Goal: Task Accomplishment & Management: Use online tool/utility

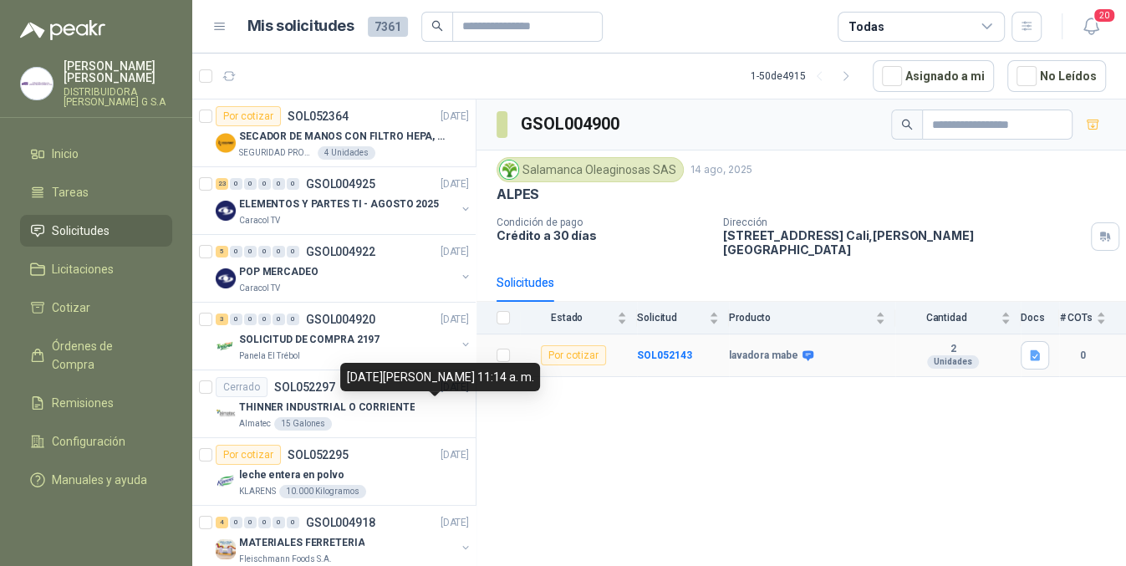
scroll to position [1533, 0]
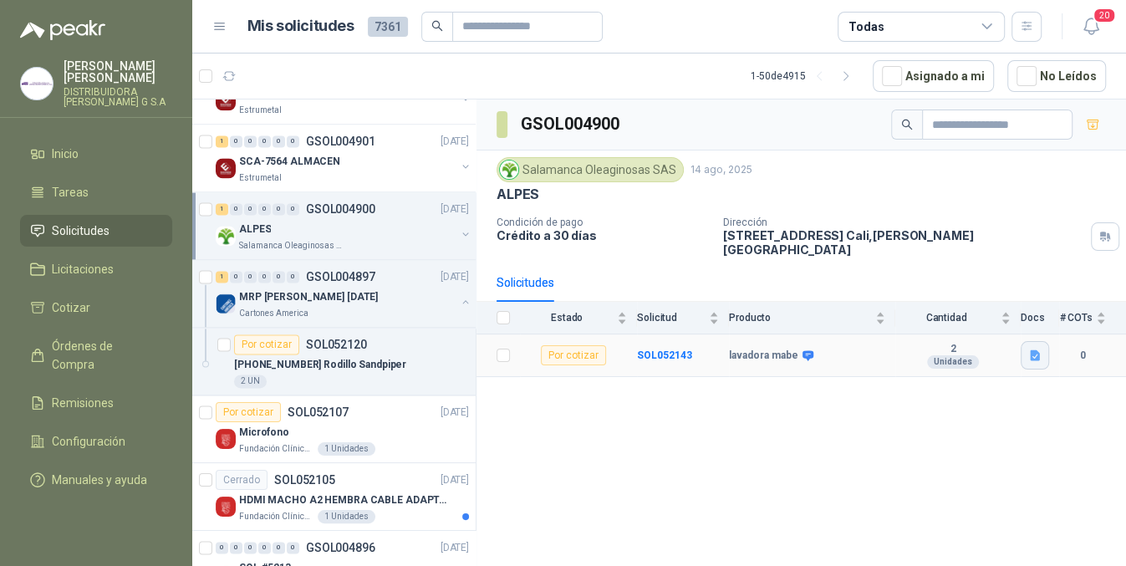
click at [1038, 350] on icon "button" at bounding box center [1036, 356] width 14 height 14
click at [982, 453] on div "GSOL004900 Salamanca Oleaginosas SAS [DATE] ALPES Condición de pago Crédito a 3…" at bounding box center [802, 336] width 650 height 472
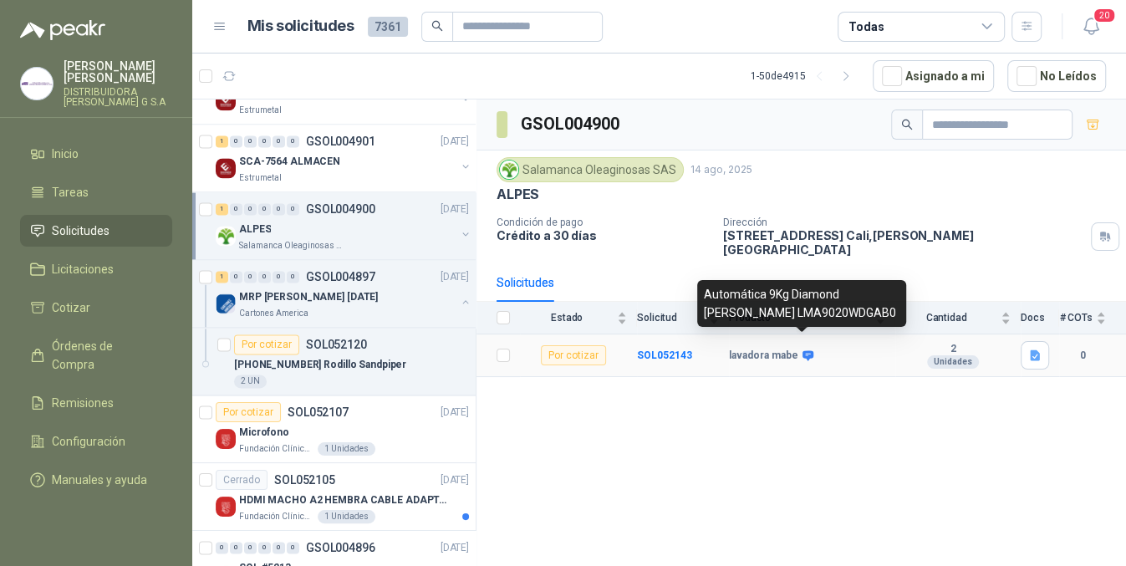
click at [803, 350] on icon at bounding box center [808, 355] width 11 height 10
click at [810, 350] on icon at bounding box center [808, 356] width 13 height 13
drag, startPoint x: 703, startPoint y: 294, endPoint x: 886, endPoint y: 305, distance: 182.6
click at [886, 305] on div "Automática 9Kg Diamond [PERSON_NAME] LMA9020WDGAB0" at bounding box center [801, 303] width 209 height 47
copy div "Automática 9Kg Diamond [PERSON_NAME] LMA9020WDGAB0"
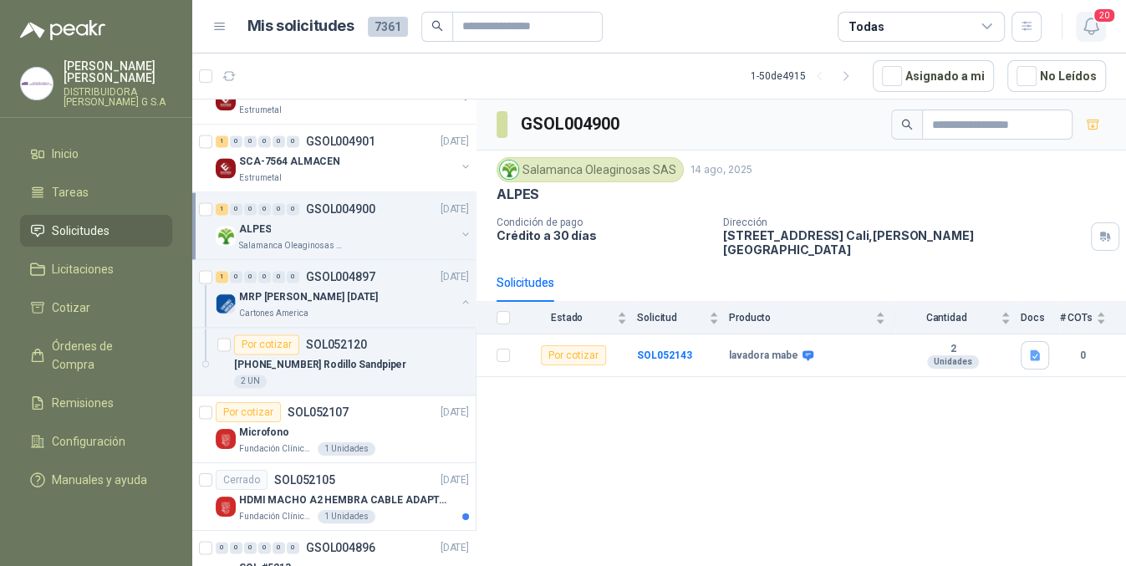
click at [1102, 18] on span "20" at bounding box center [1104, 16] width 23 height 16
click at [1094, 23] on icon "button" at bounding box center [1091, 26] width 21 height 21
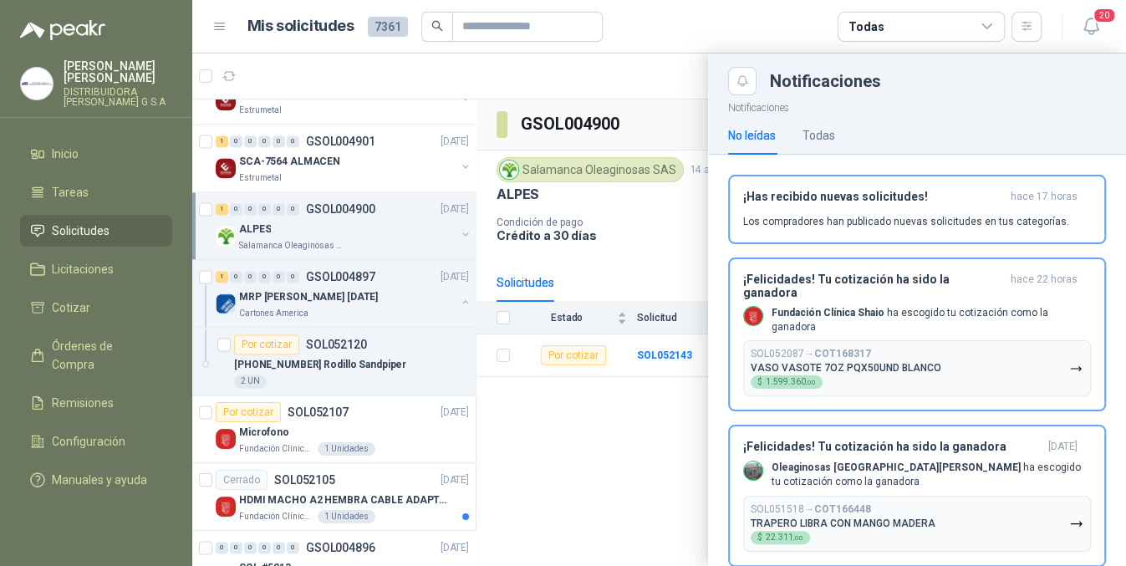
click at [618, 474] on div at bounding box center [659, 310] width 934 height 513
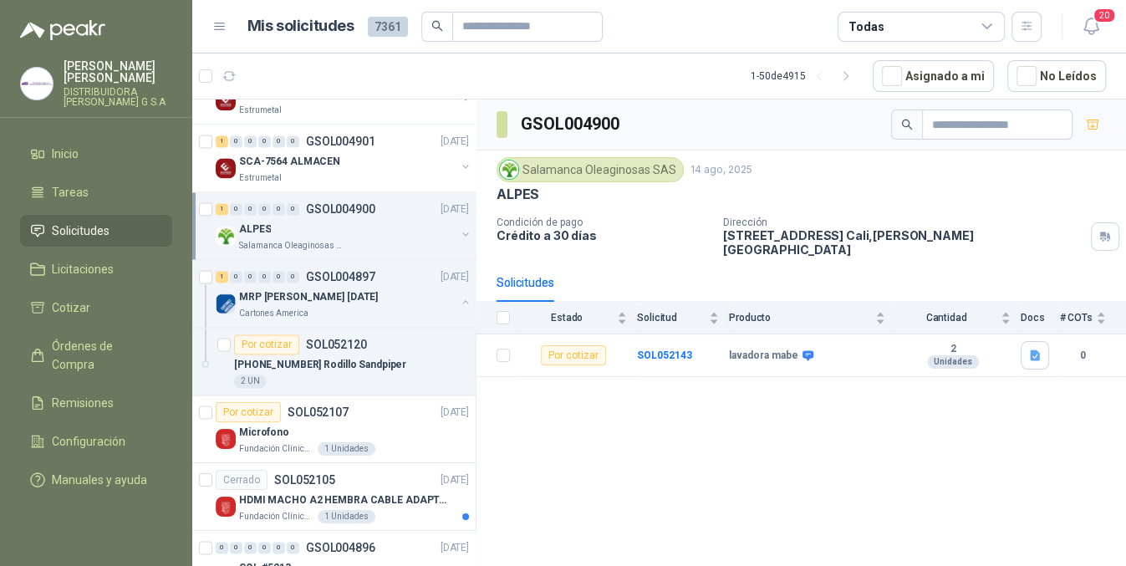
click at [332, 225] on div "ALPES" at bounding box center [347, 229] width 217 height 20
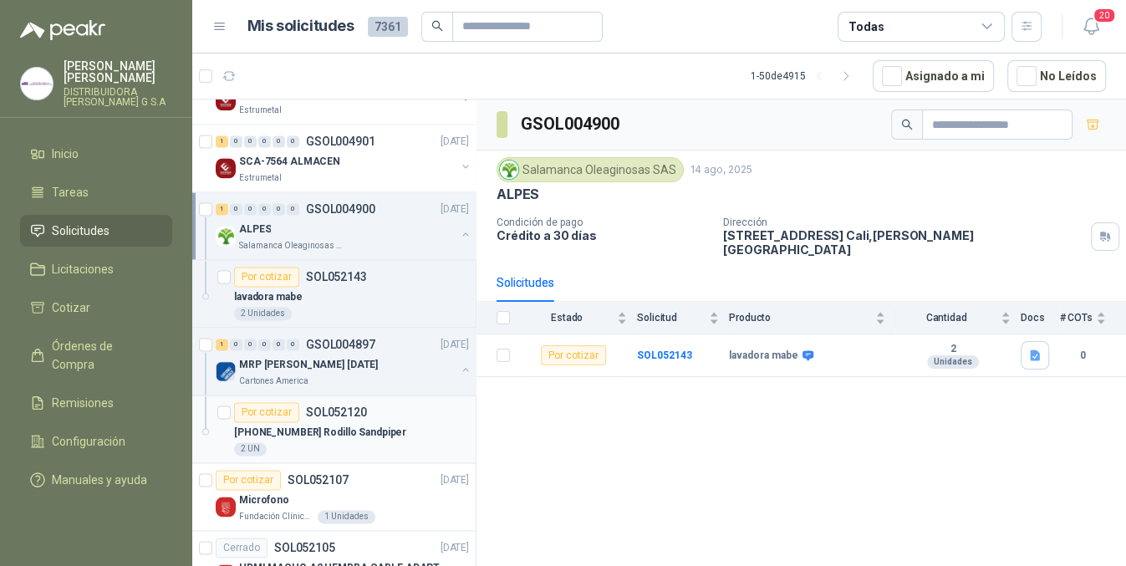
scroll to position [1840, 0]
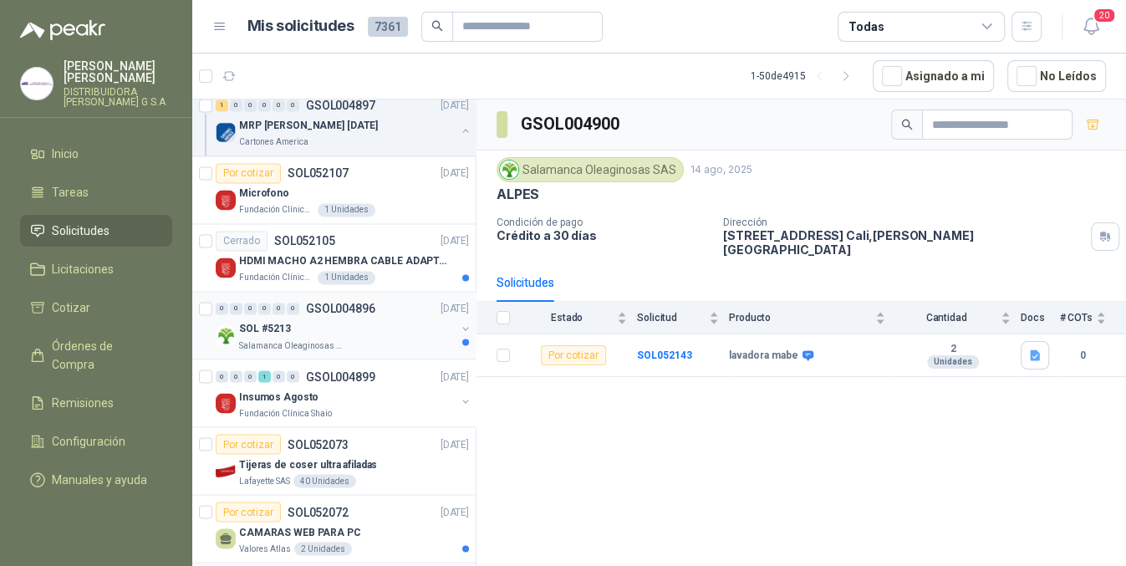
click at [417, 326] on div "SOL #5213" at bounding box center [347, 329] width 217 height 20
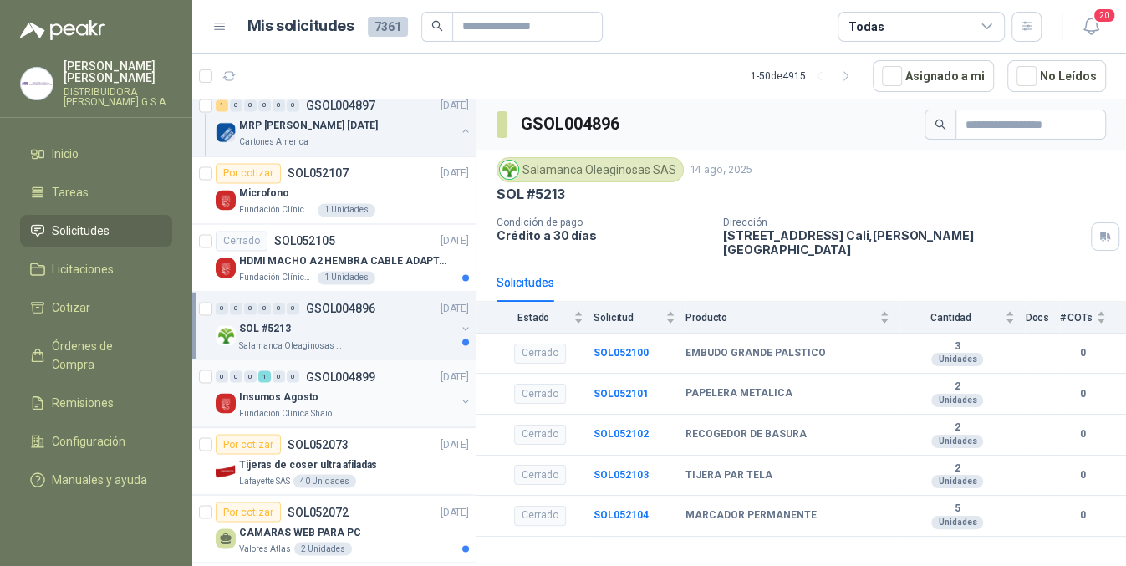
click at [360, 398] on div "Insumos Agosto" at bounding box center [347, 396] width 217 height 20
click at [402, 459] on div "Tijeras de coser ultra afiladas" at bounding box center [354, 464] width 230 height 20
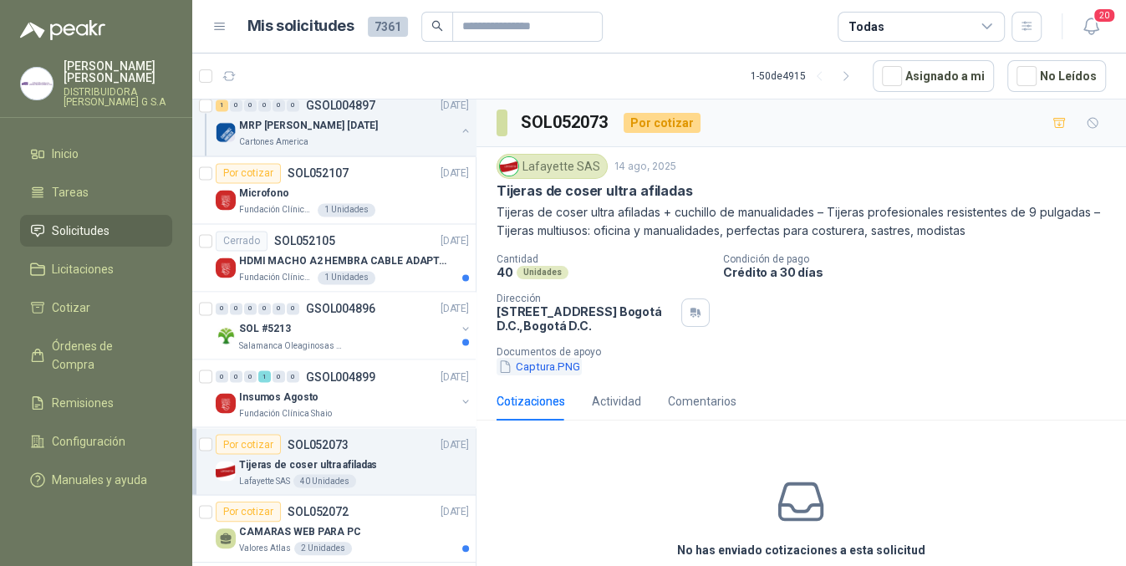
click at [535, 375] on button "Captura.PNG" at bounding box center [539, 367] width 85 height 18
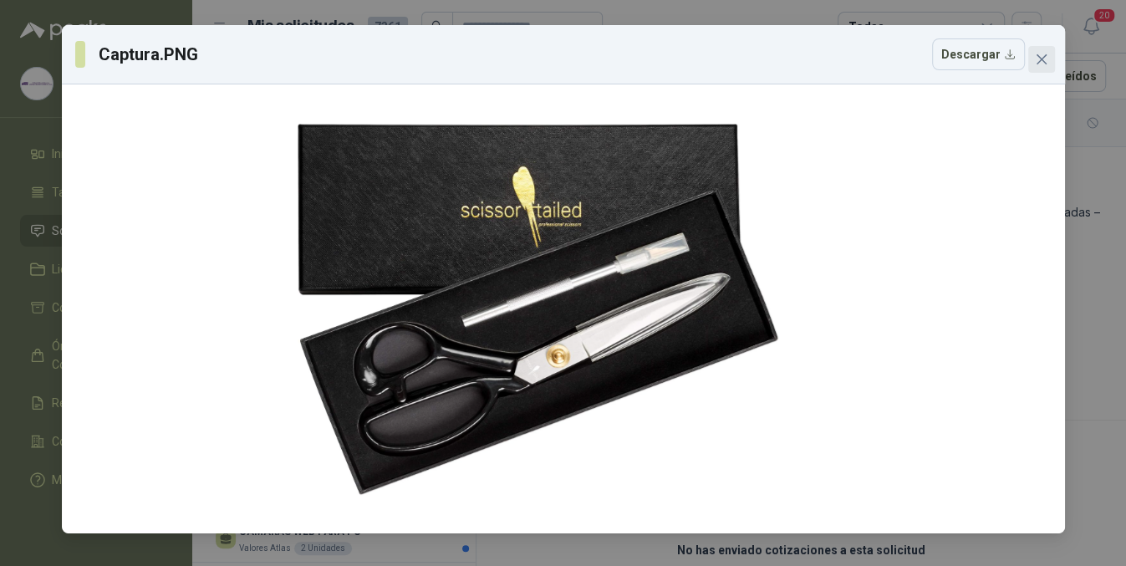
click at [1046, 58] on icon "close" at bounding box center [1041, 59] width 13 height 13
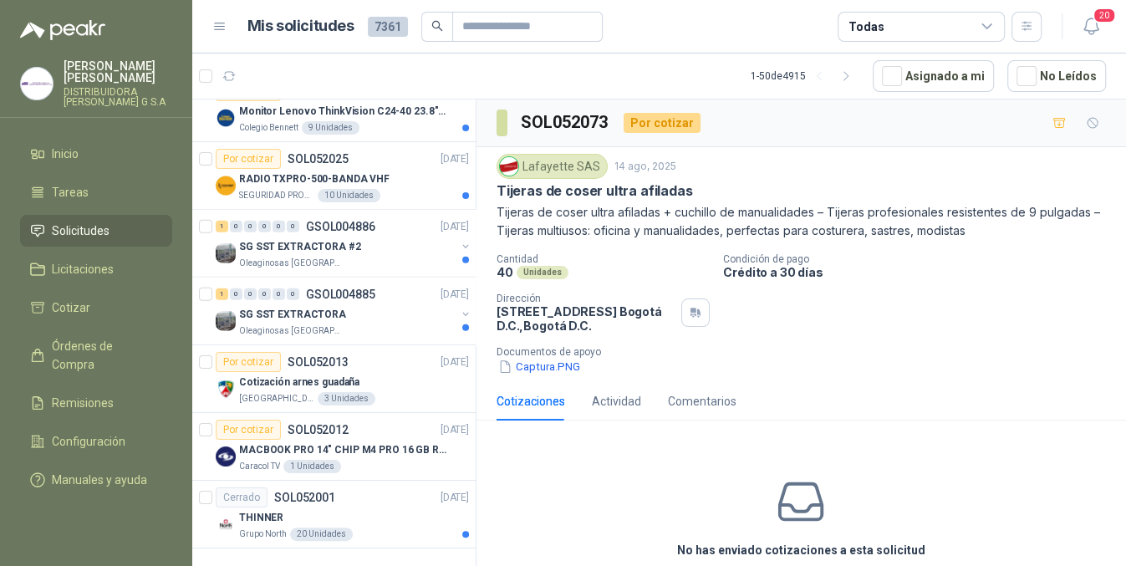
scroll to position [77, 0]
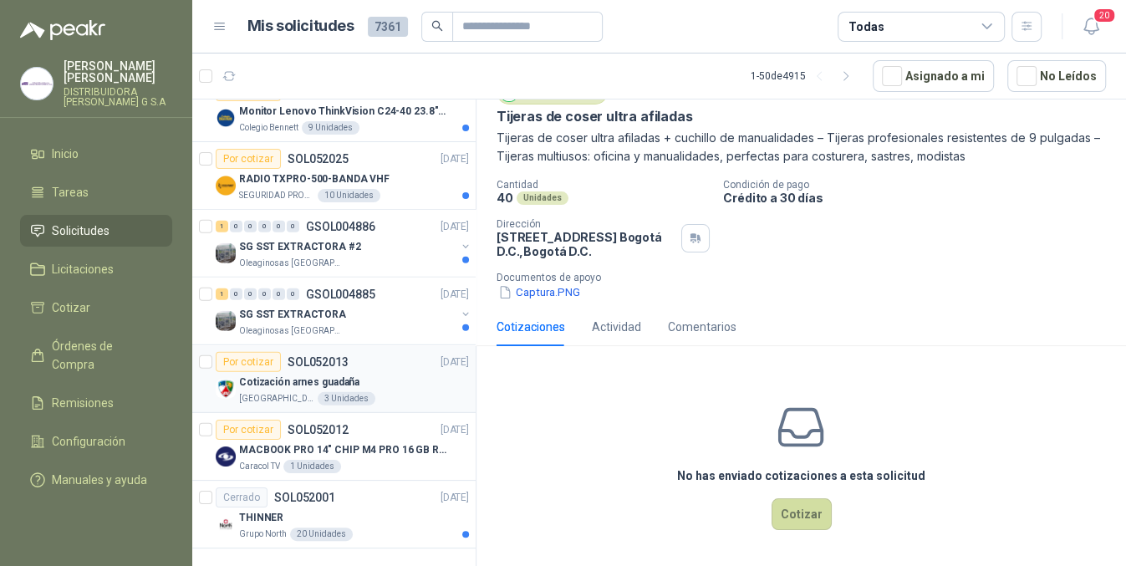
click at [408, 372] on div "Cotización arnes guadaña" at bounding box center [354, 382] width 230 height 20
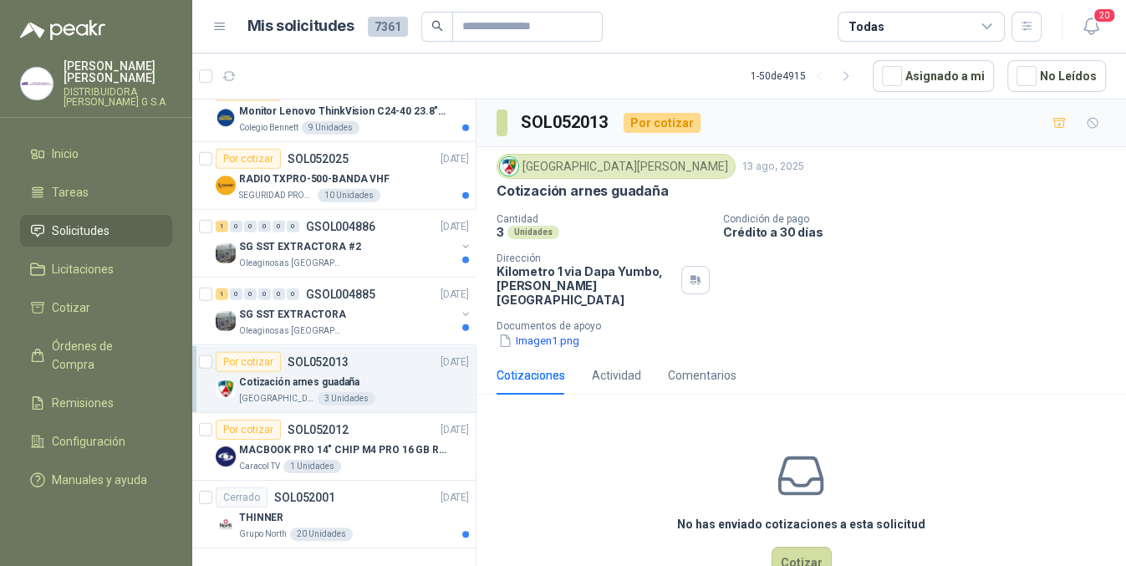
click at [562, 341] on div "Colegio [PERSON_NAME] [DATE] Cotización arnes guadaña Cantidad 3 Unidades Condi…" at bounding box center [802, 251] width 650 height 209
click at [562, 337] on div "Colegio [PERSON_NAME] [DATE] Cotización arnes guadaña Cantidad 3 Unidades Condi…" at bounding box center [802, 251] width 650 height 209
click at [562, 335] on button "Imagen1.png" at bounding box center [539, 341] width 84 height 18
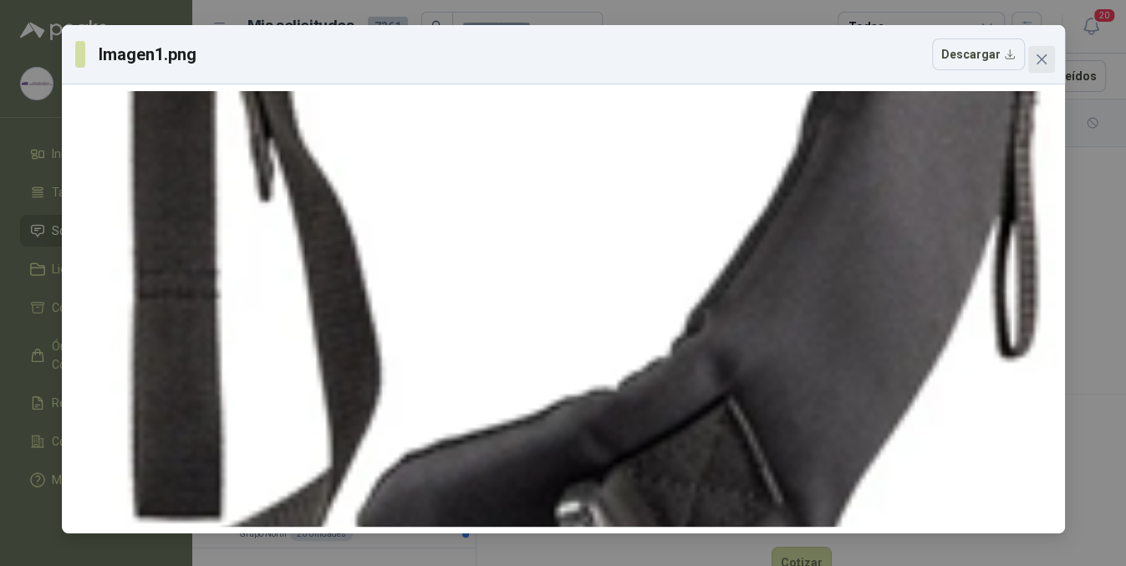
click at [1050, 54] on span "Close" at bounding box center [1042, 59] width 27 height 13
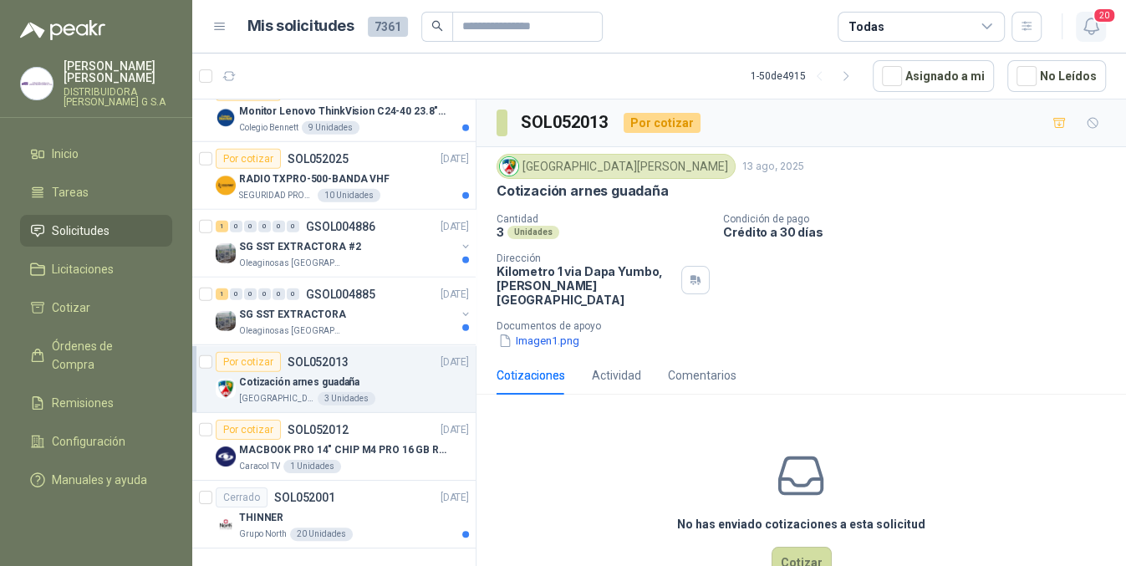
click at [1092, 24] on icon "button" at bounding box center [1091, 26] width 21 height 21
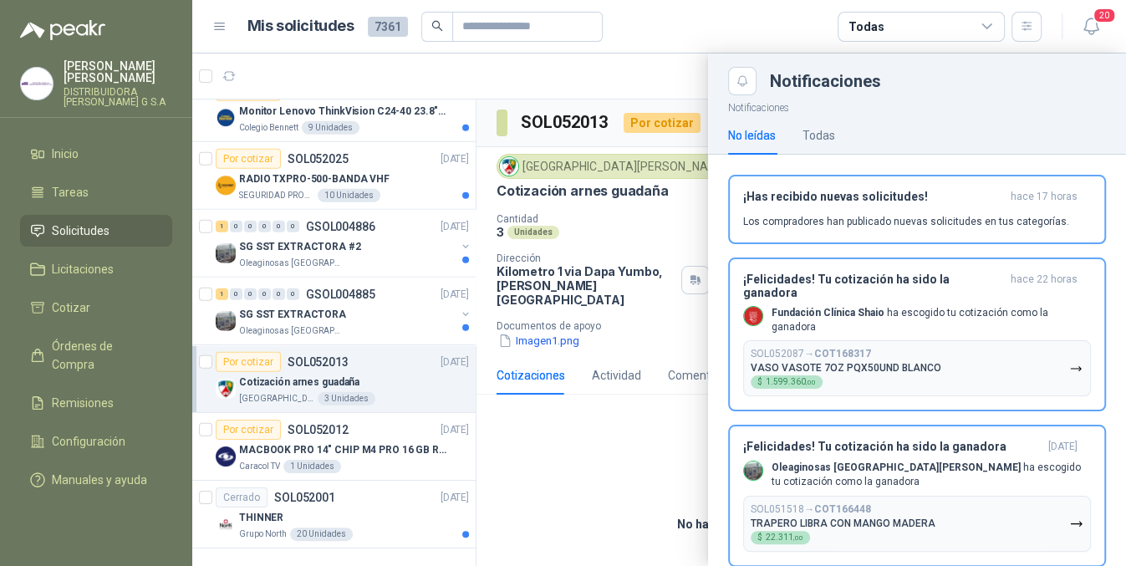
click at [626, 512] on div at bounding box center [659, 310] width 934 height 513
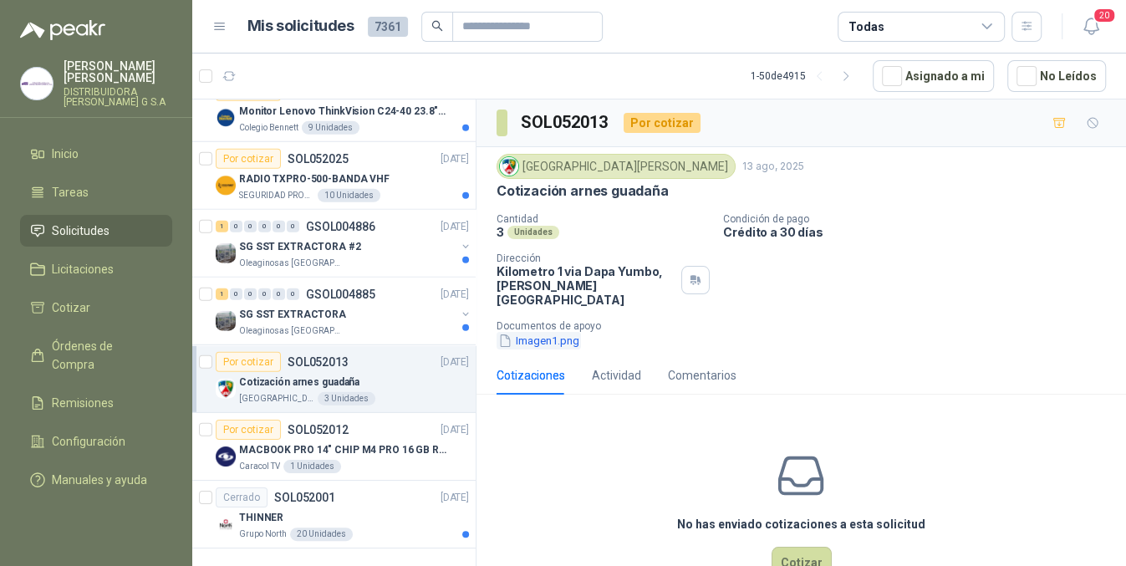
click at [534, 332] on button "Imagen1.png" at bounding box center [539, 341] width 84 height 18
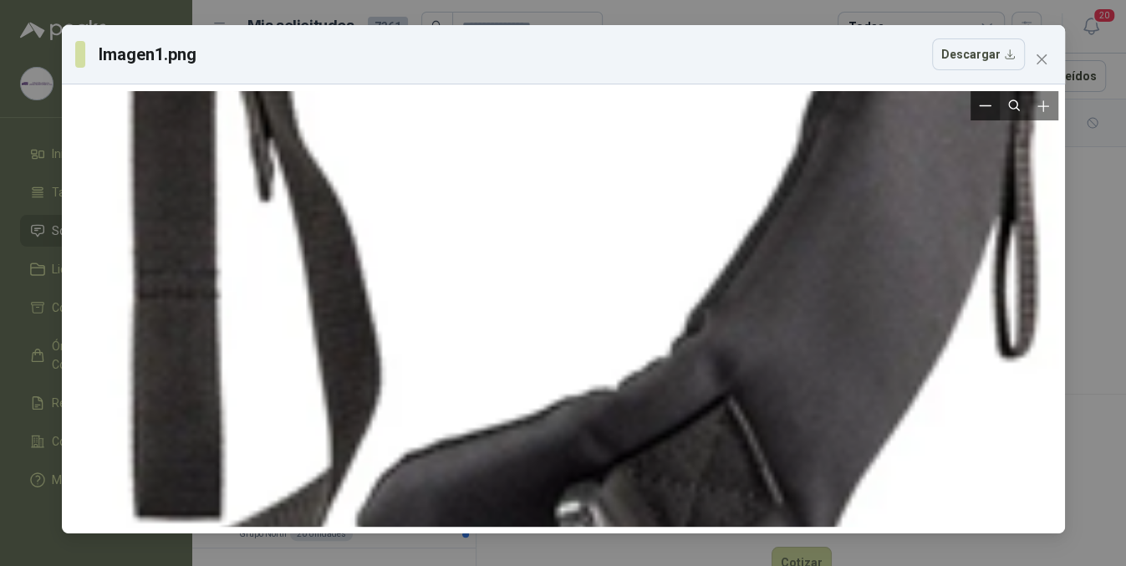
click at [988, 105] on icon "Zoom out" at bounding box center [985, 106] width 13 height 13
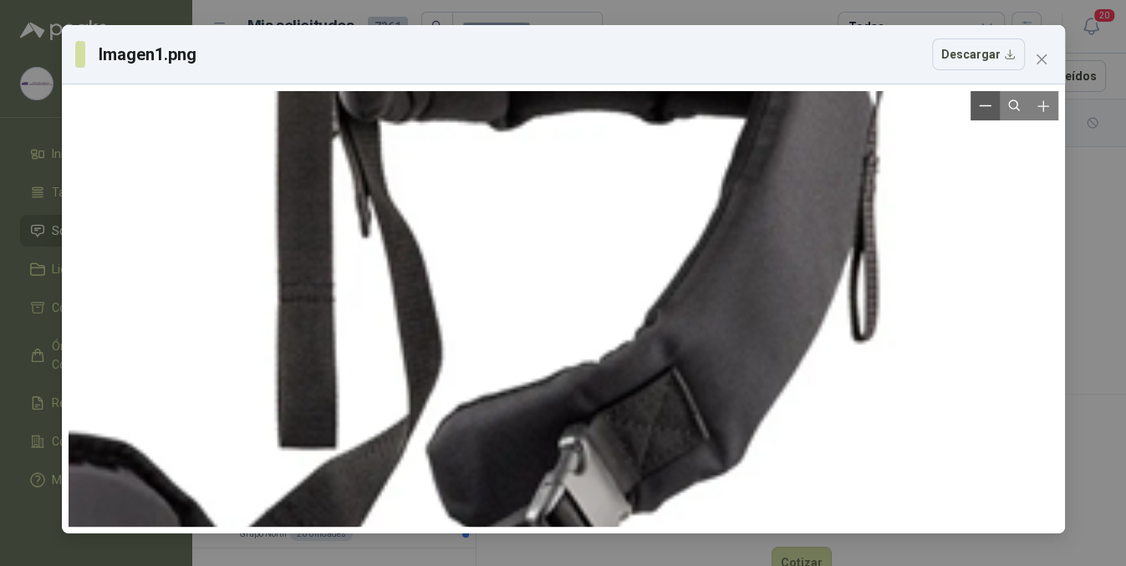
click at [988, 105] on icon "Zoom out" at bounding box center [985, 106] width 13 height 13
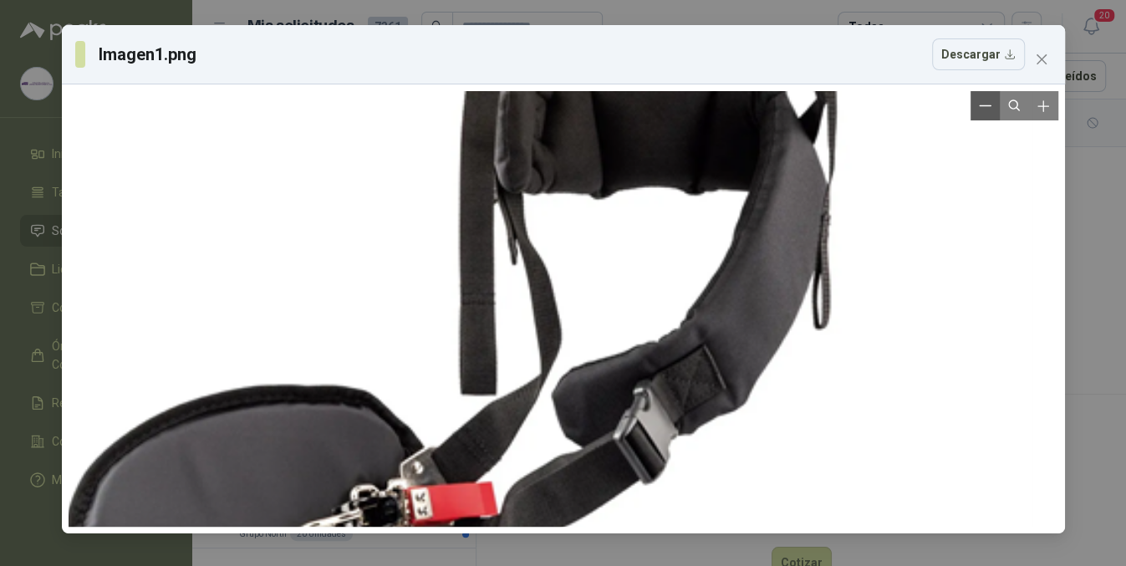
click at [988, 105] on icon "Zoom out" at bounding box center [985, 106] width 13 height 13
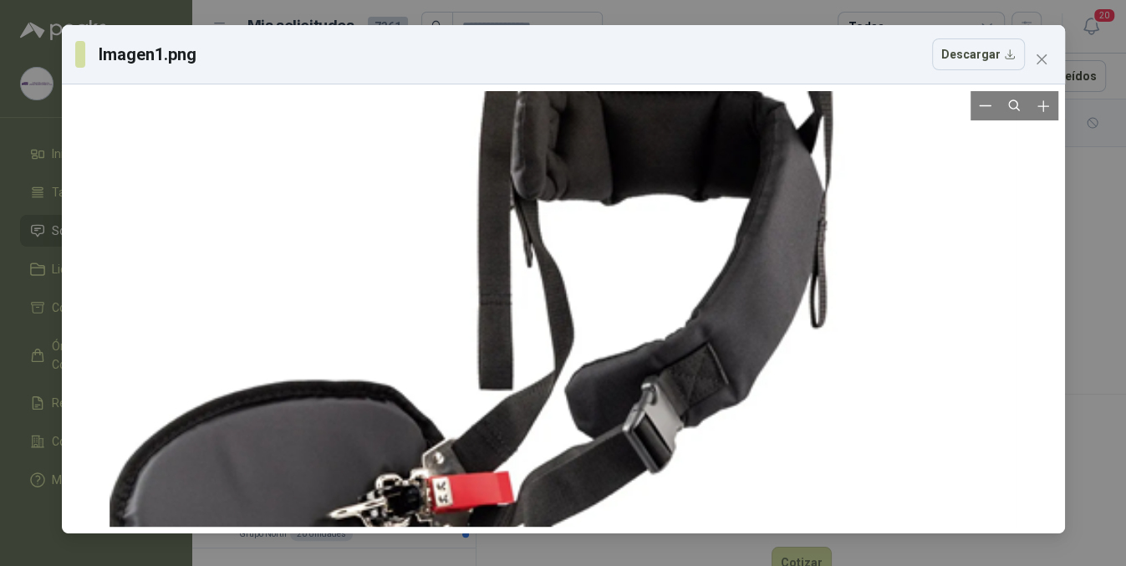
click at [985, 122] on div at bounding box center [564, 121] width 909 height 1029
click at [1041, 65] on icon "close" at bounding box center [1041, 59] width 13 height 13
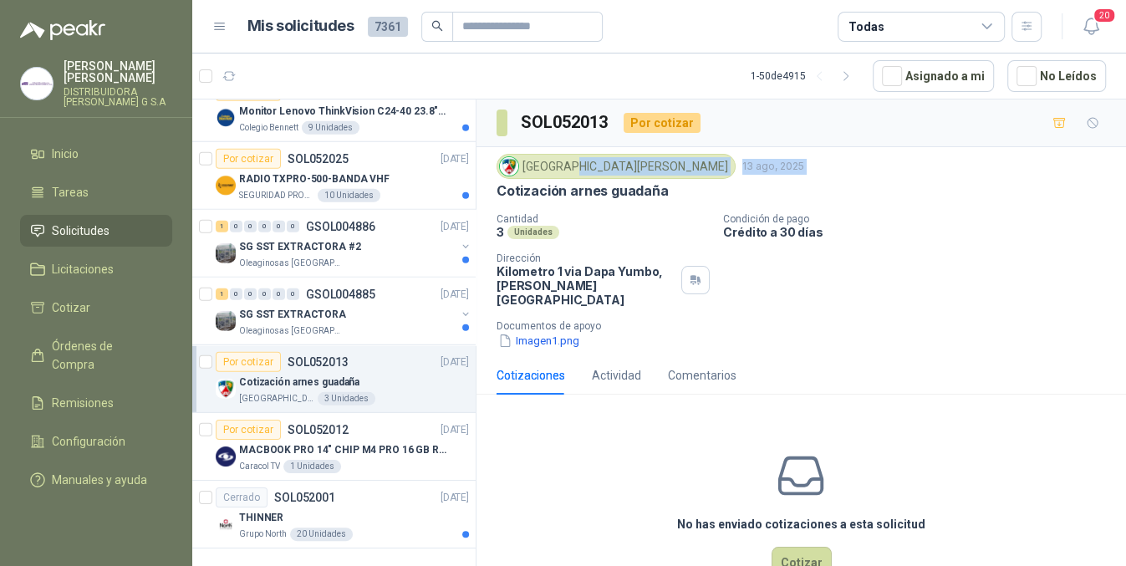
drag, startPoint x: 493, startPoint y: 183, endPoint x: 564, endPoint y: 177, distance: 72.2
click at [564, 177] on div "Colegio [PERSON_NAME] [DATE] Cotización arnes guadaña Cantidad 3 Unidades Condi…" at bounding box center [802, 251] width 650 height 209
click at [599, 201] on div "Colegio [PERSON_NAME] [DATE] Cotización arnes guadaña Cantidad 3 Unidades Condi…" at bounding box center [802, 252] width 610 height 196
drag, startPoint x: 569, startPoint y: 188, endPoint x: 671, endPoint y: 189, distance: 102.0
click at [671, 189] on div "Cotización arnes guadaña" at bounding box center [802, 191] width 610 height 18
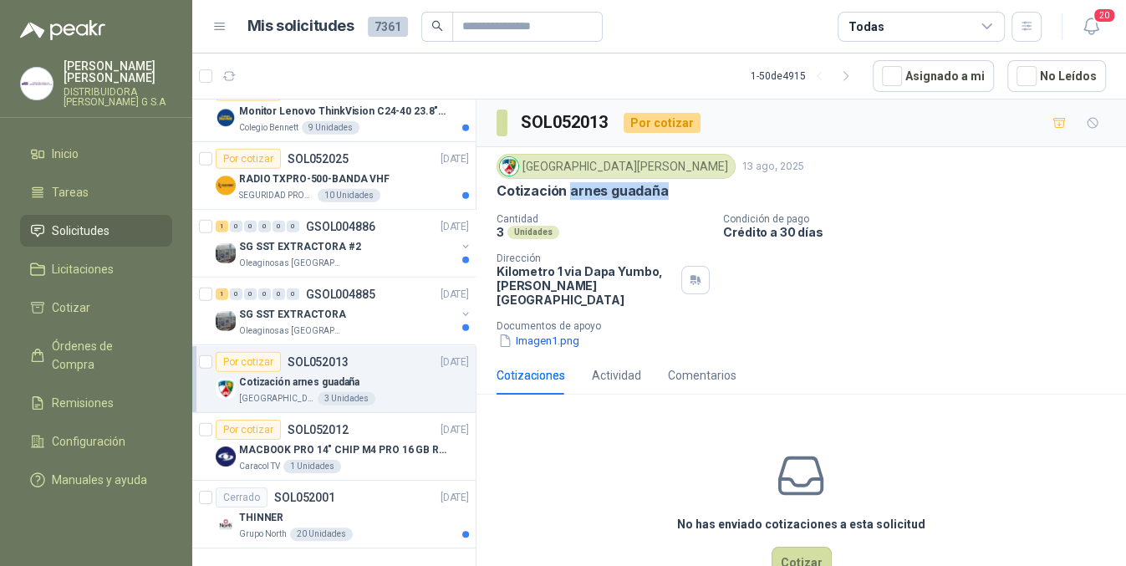
copy p "[PERSON_NAME]"
click at [789, 547] on button "Cotizar" at bounding box center [802, 563] width 60 height 32
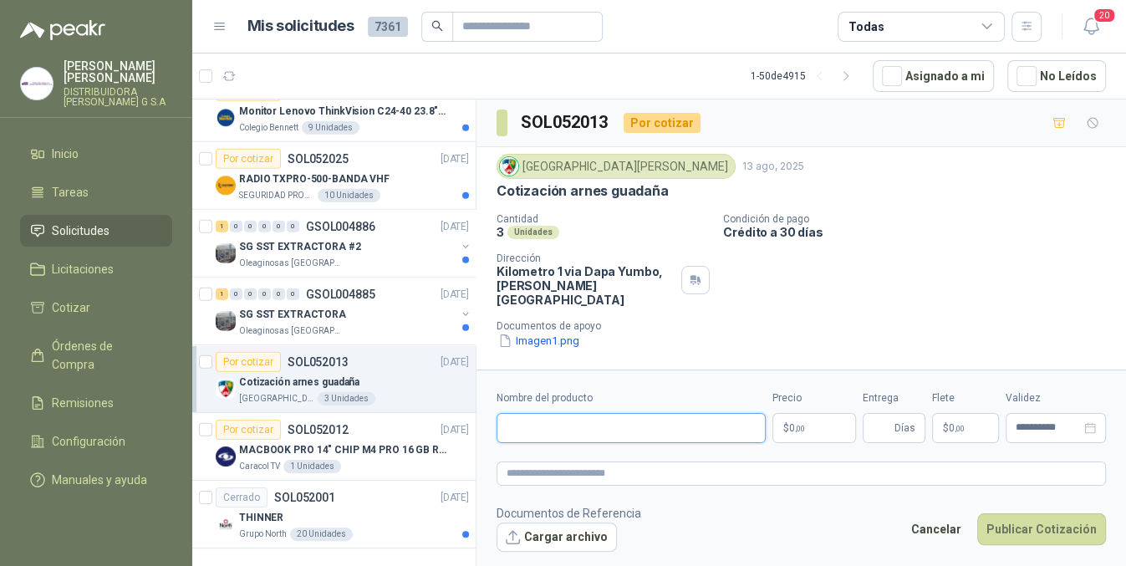
paste input "**********"
type input "**********"
click at [801, 429] on body "[PERSON_NAME] DISTRIBUIDORA [PERSON_NAME] G S.A Inicio Tareas Solicitudes Licit…" at bounding box center [563, 283] width 1126 height 566
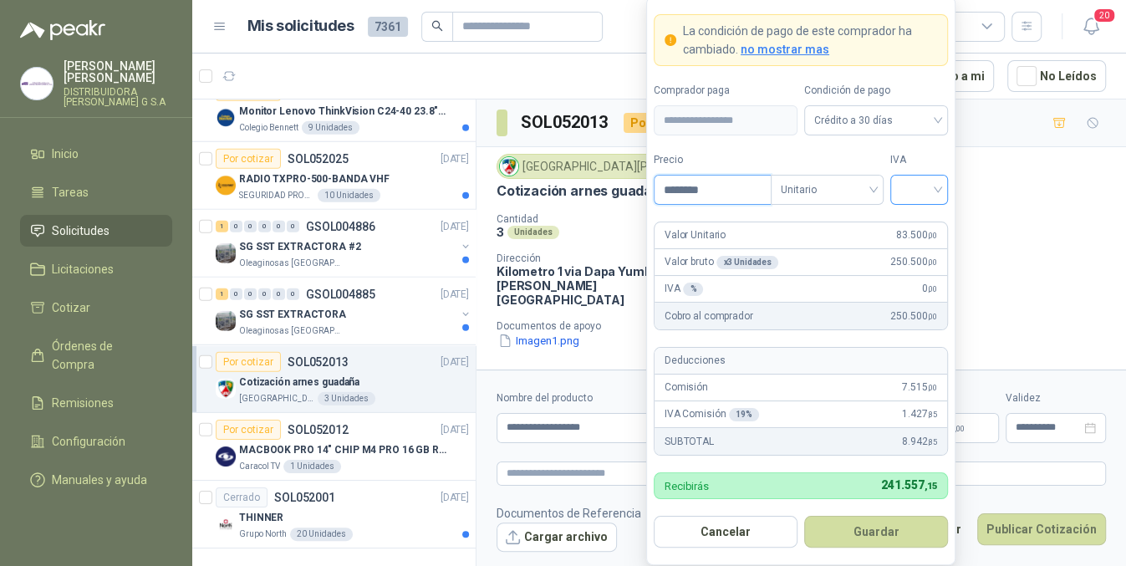
type input "********"
click at [904, 192] on input "search" at bounding box center [920, 188] width 38 height 25
click at [935, 224] on div "19%" at bounding box center [919, 224] width 51 height 27
click at [861, 544] on button "Guardar" at bounding box center [876, 532] width 144 height 32
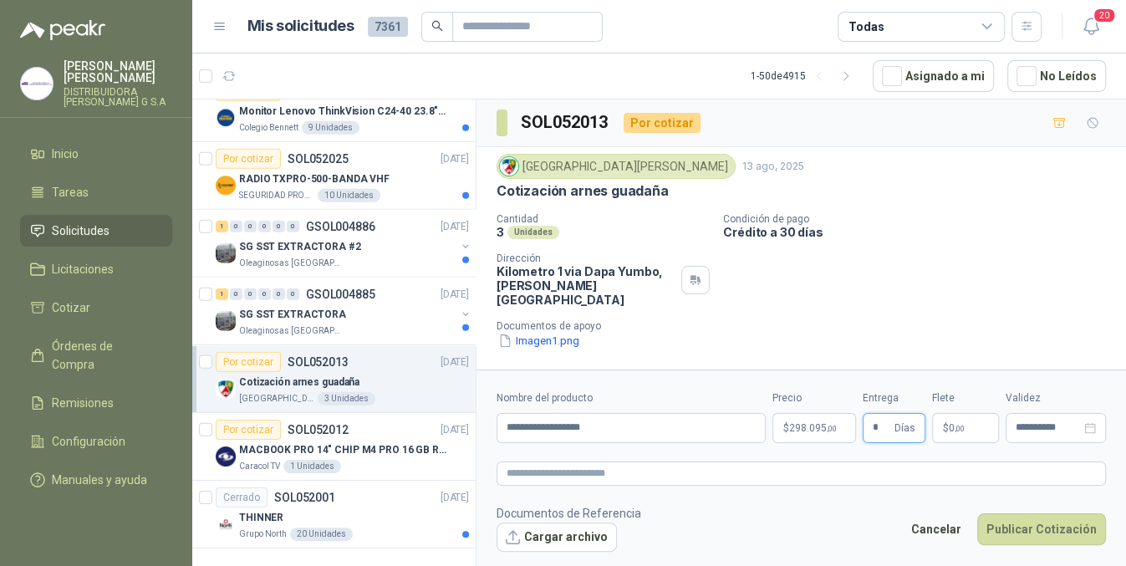
type input "*"
click at [968, 431] on p "$ 0 ,00" at bounding box center [965, 428] width 67 height 30
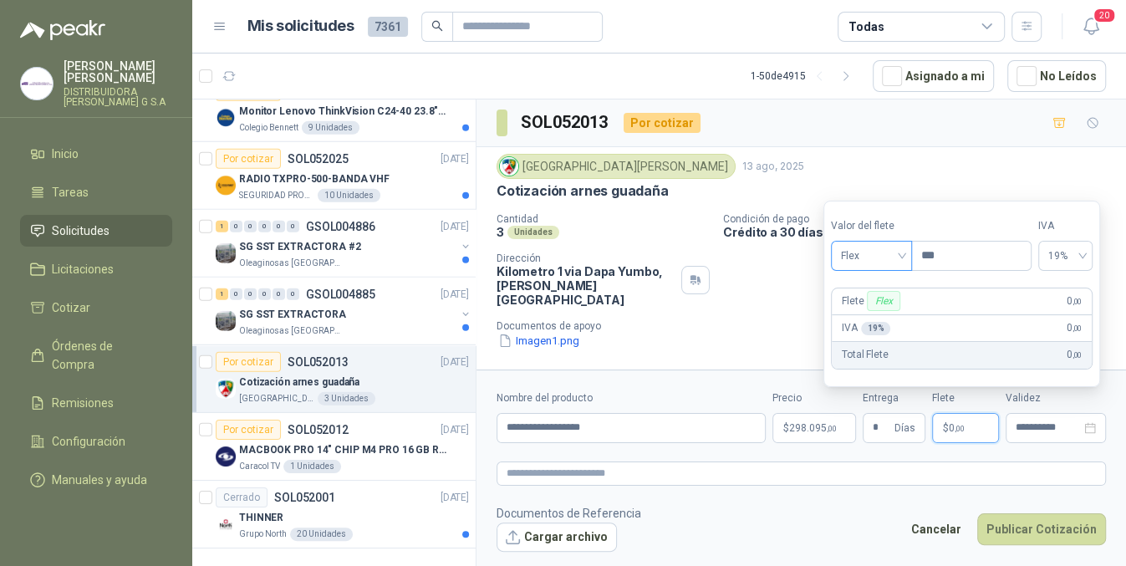
click at [861, 243] on span "Flex" at bounding box center [871, 255] width 61 height 25
click at [860, 309] on div "Incluido" at bounding box center [874, 318] width 58 height 18
click at [882, 420] on input "*" at bounding box center [882, 428] width 18 height 28
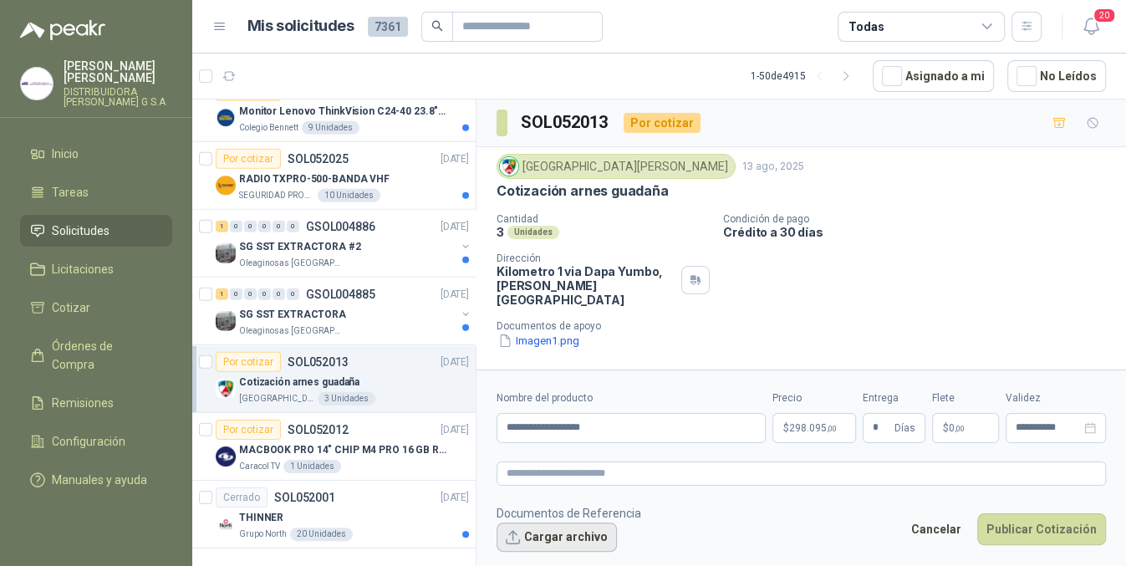
click at [537, 530] on button "Cargar archivo" at bounding box center [557, 538] width 120 height 30
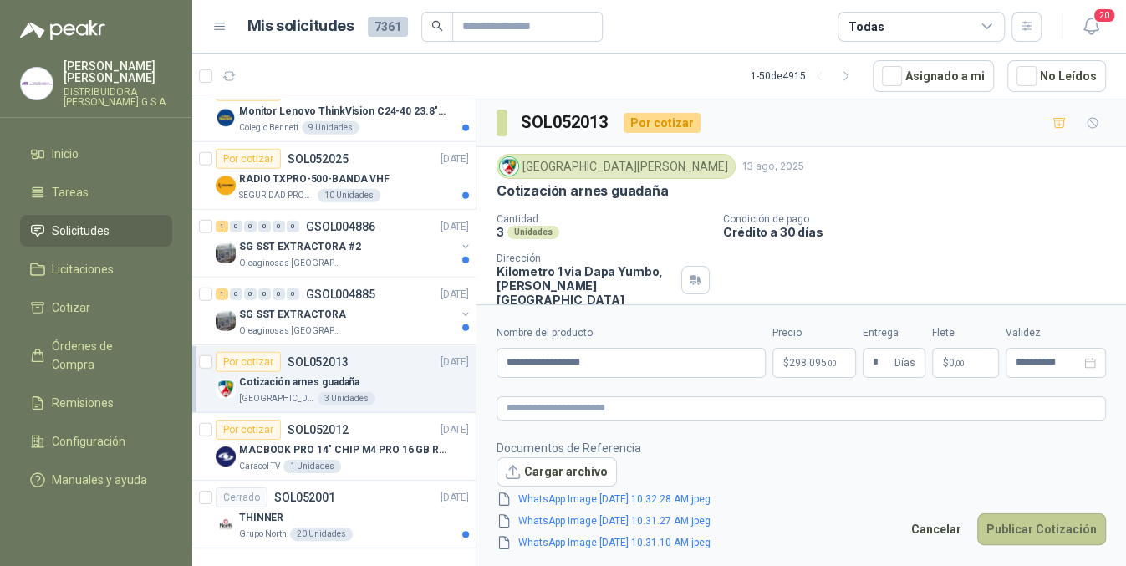
click at [1003, 523] on button "Publicar Cotización" at bounding box center [1042, 529] width 129 height 32
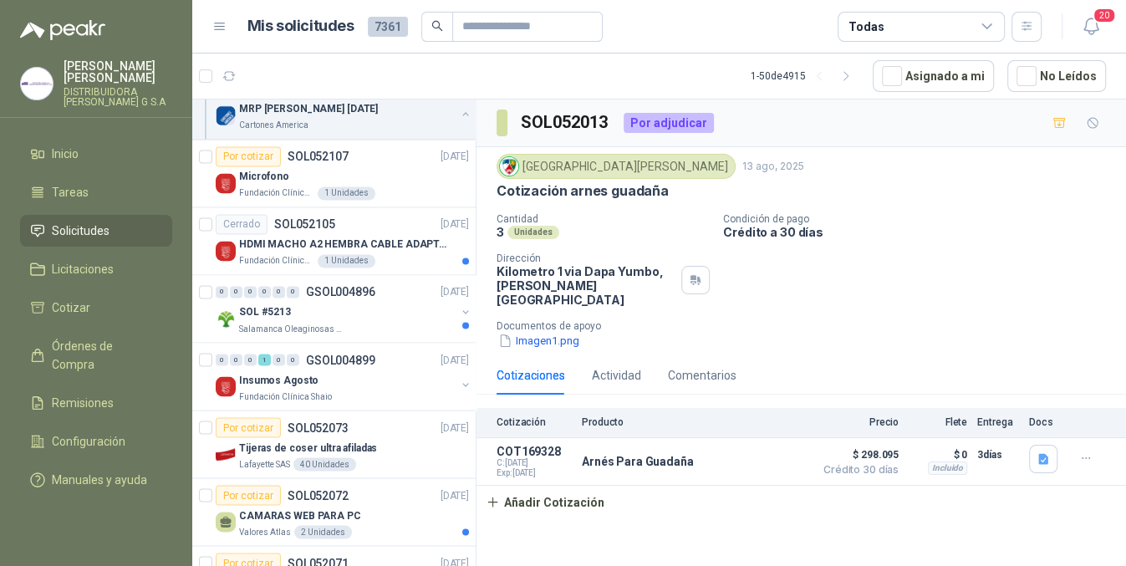
scroll to position [3082, 0]
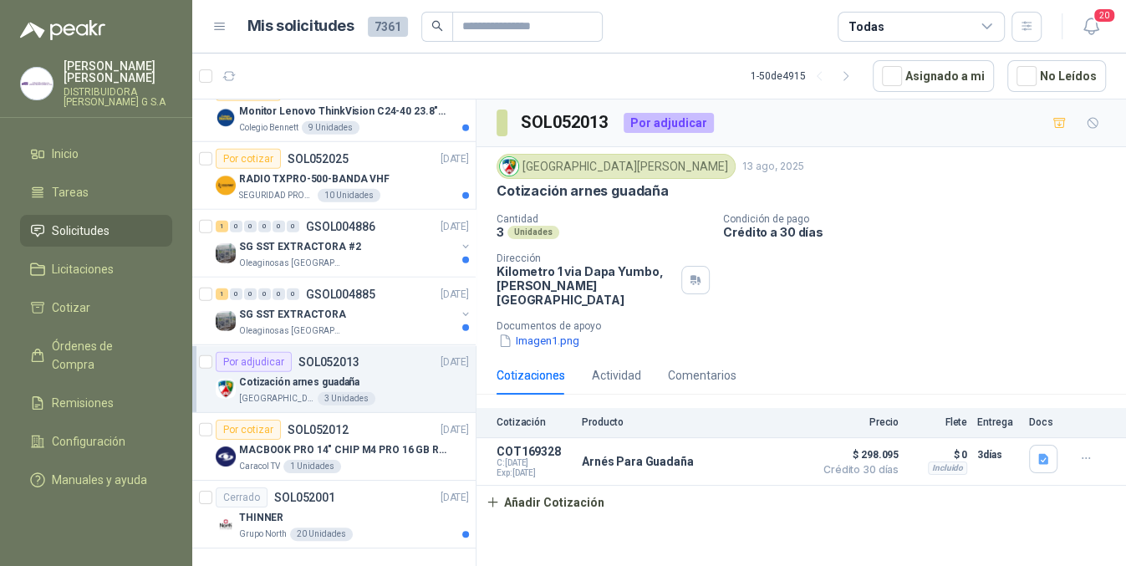
click at [1083, 8] on header "Mis solicitudes 7361 Todas 20" at bounding box center [659, 27] width 934 height 54
click at [1094, 28] on icon "button" at bounding box center [1091, 26] width 21 height 21
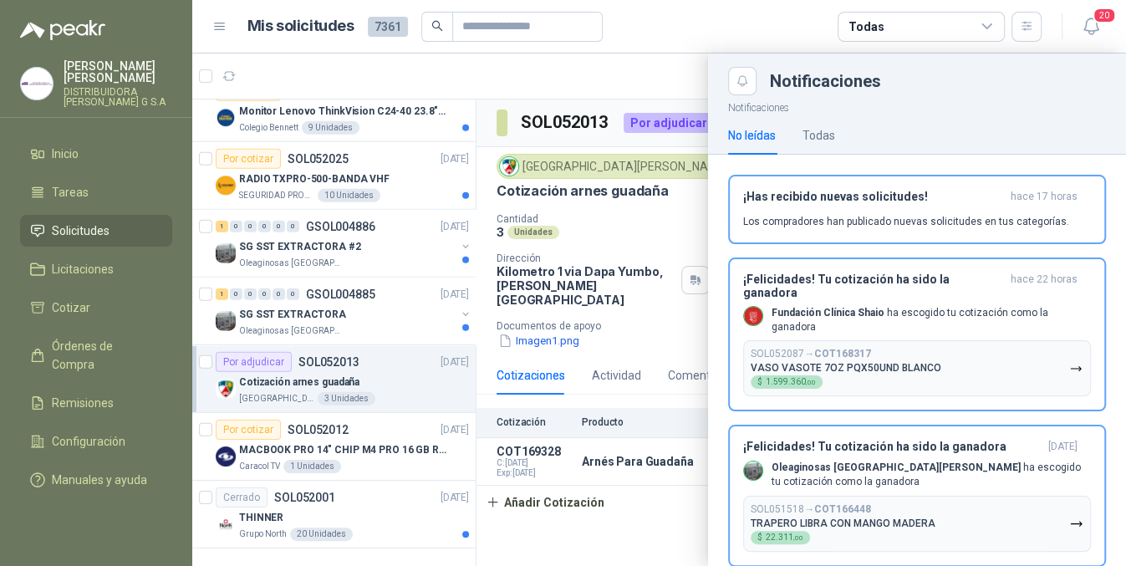
click at [666, 479] on div at bounding box center [659, 310] width 934 height 513
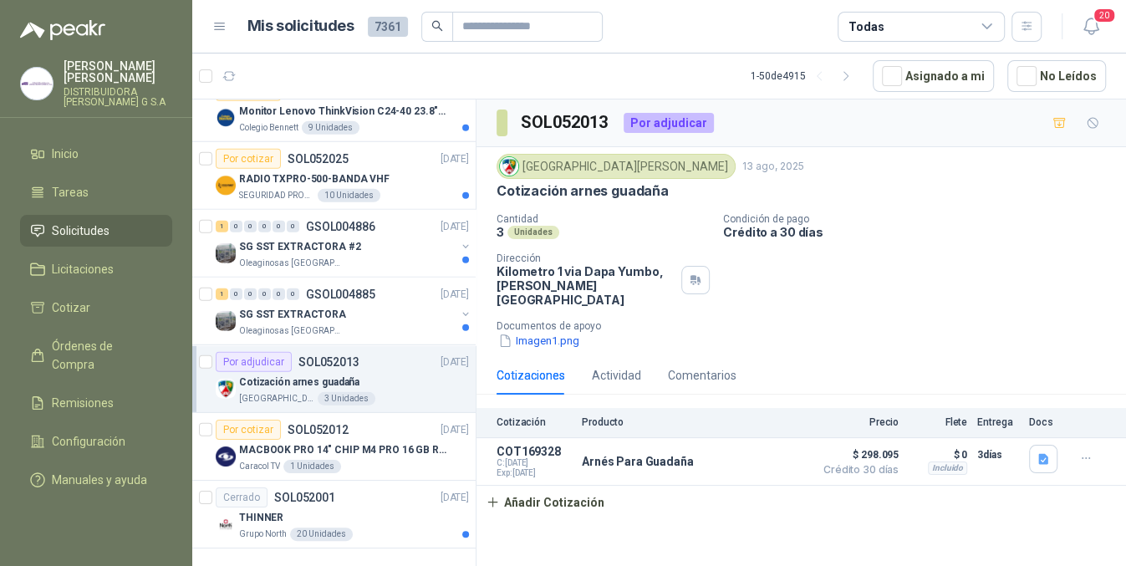
click at [593, 564] on div "SOL052013 Por adjudicar Colegio [PERSON_NAME] [DATE] Cotización arnes guadaña C…" at bounding box center [802, 336] width 650 height 472
click at [84, 394] on span "Remisiones" at bounding box center [83, 403] width 62 height 18
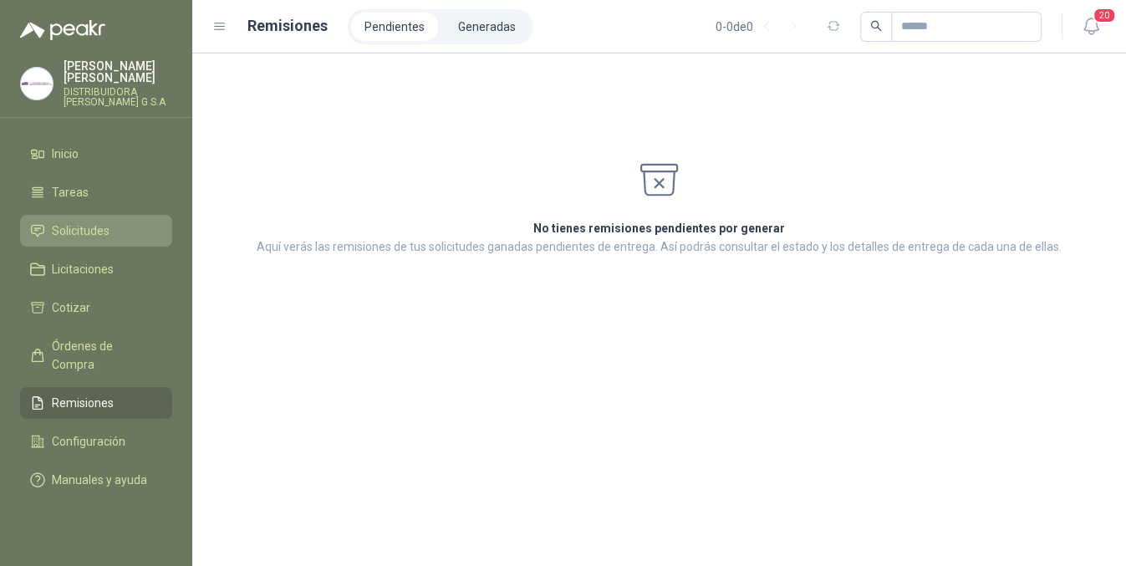
click at [100, 222] on span "Solicitudes" at bounding box center [81, 231] width 58 height 18
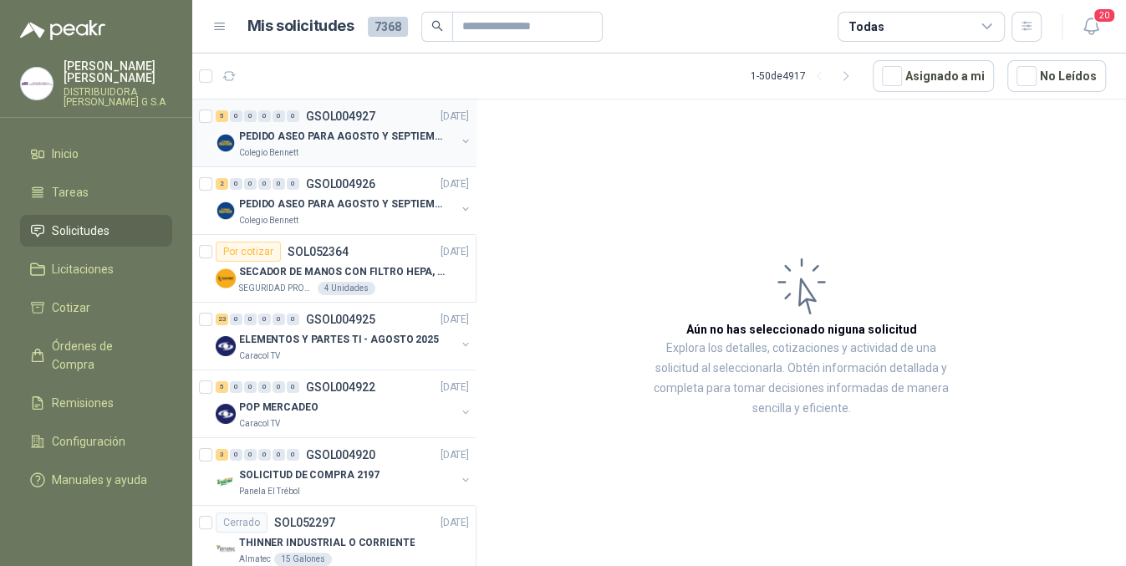
click at [389, 142] on p "PEDIDO ASEO PARA AGOSTO Y SEPTIEMBRE 2" at bounding box center [343, 137] width 208 height 16
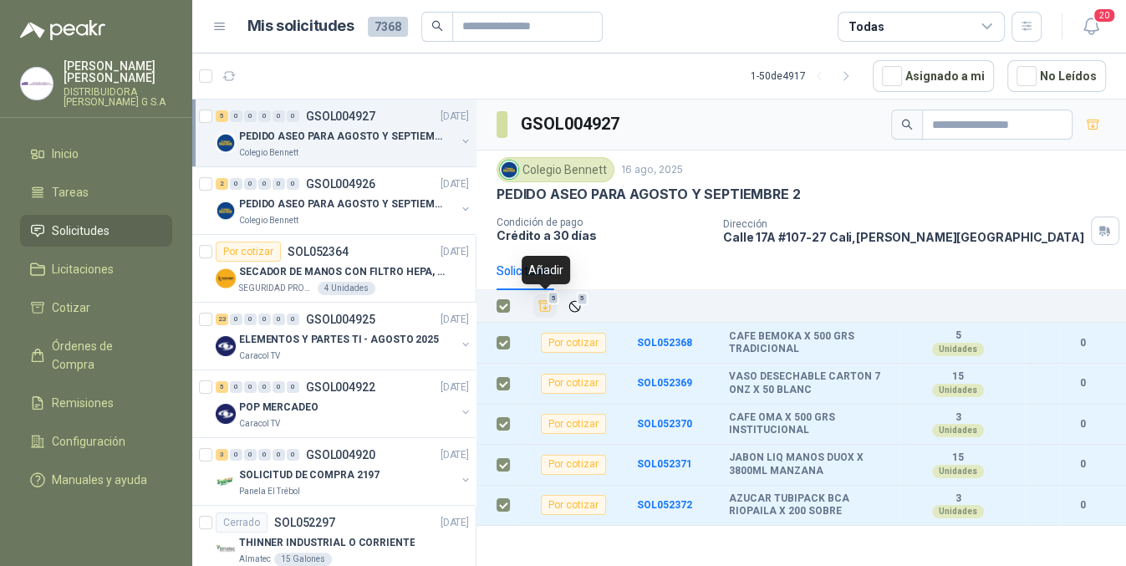
click at [549, 302] on span "5" at bounding box center [554, 298] width 12 height 13
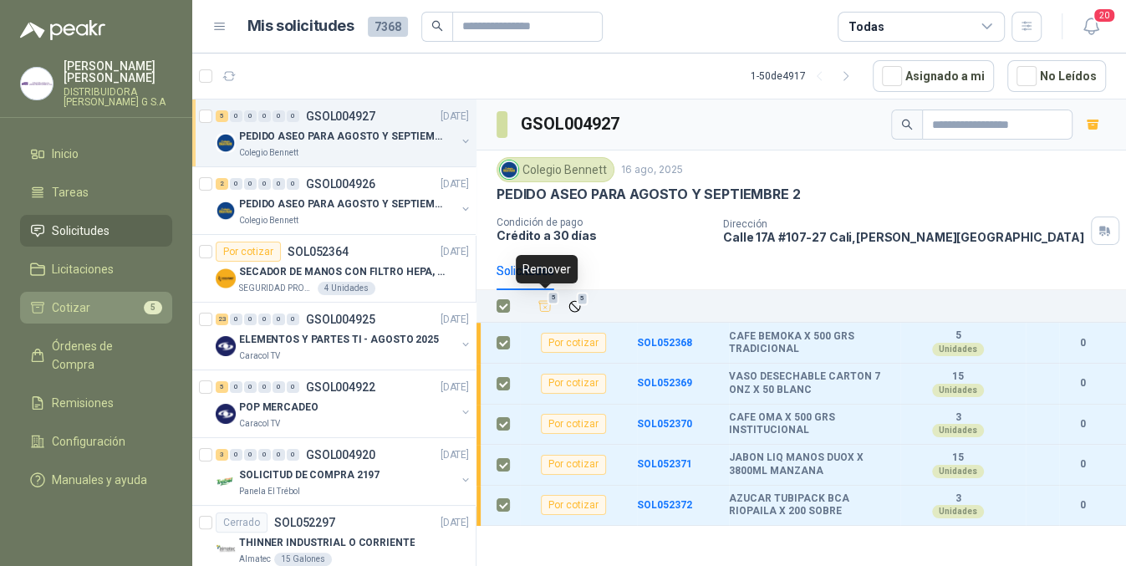
click at [72, 301] on span "Cotizar" at bounding box center [71, 308] width 38 height 18
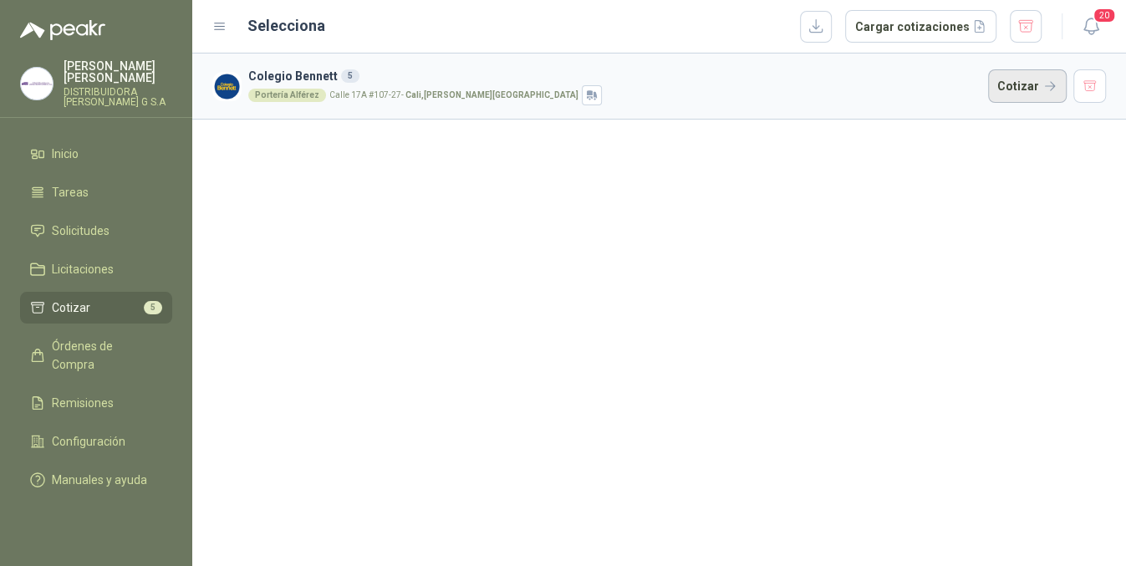
click at [1030, 95] on button "Cotizar" at bounding box center [1027, 85] width 79 height 33
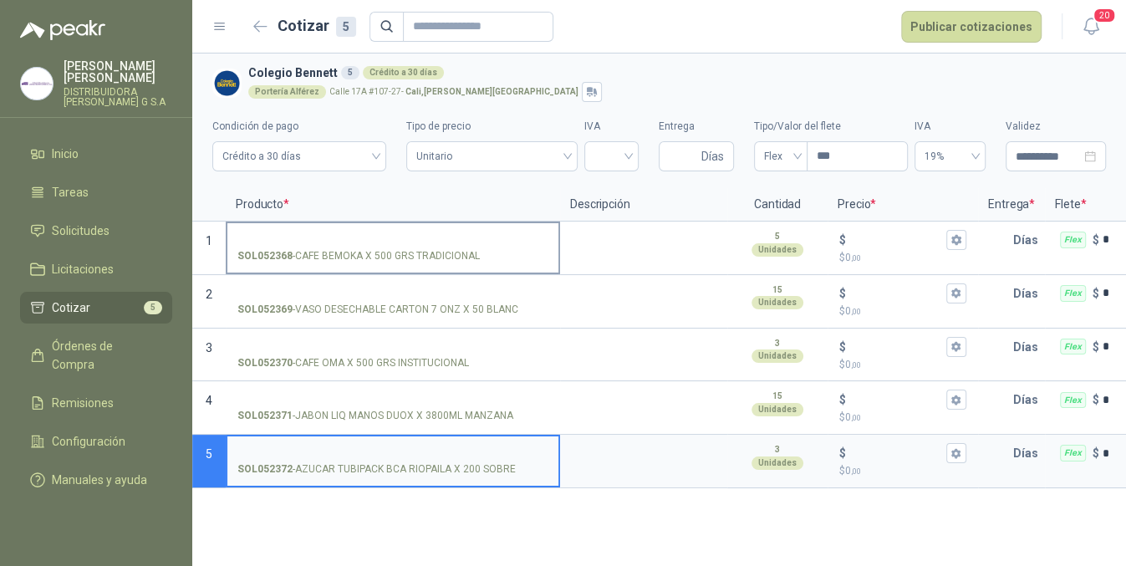
click at [362, 240] on input "SOL052368 - CAFE BEMOKA X 500 GRS TRADICIONAL" at bounding box center [392, 240] width 311 height 13
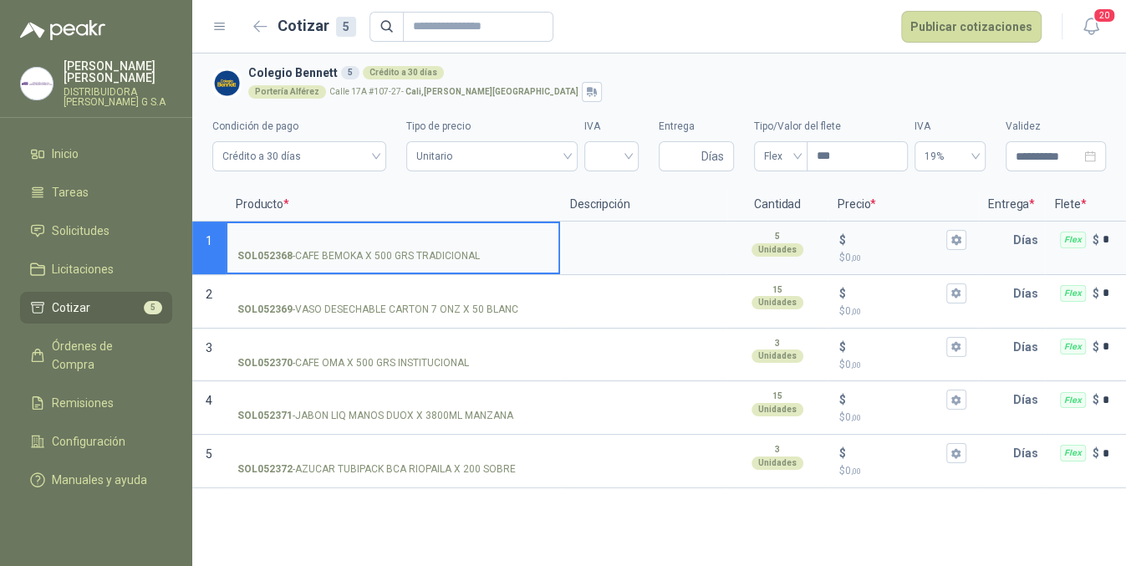
click at [375, 237] on input "SOL052368 - CAFE BEMOKA X 500 GRS TRADICIONAL" at bounding box center [392, 240] width 311 height 13
type input "*"
click at [482, 237] on input "**********" at bounding box center [392, 240] width 311 height 13
type input "**********"
click at [963, 242] on button "$ $ 0 ,00" at bounding box center [957, 240] width 20 height 20
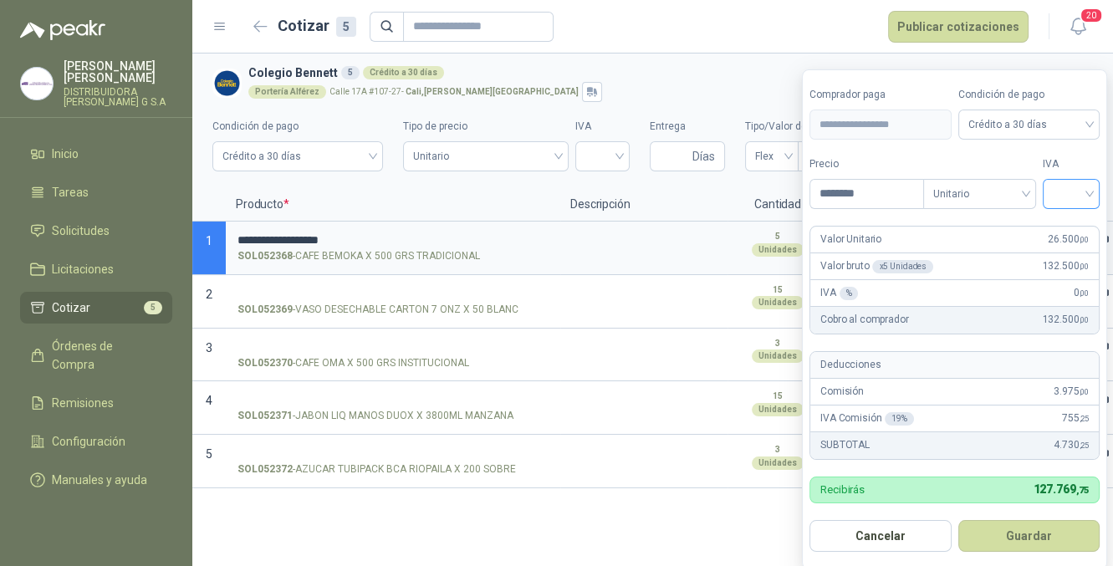
type input "********"
click at [1063, 193] on input "search" at bounding box center [1071, 192] width 37 height 25
click at [1071, 251] on div "5%" at bounding box center [1075, 256] width 31 height 18
click at [1005, 535] on button "Guardar" at bounding box center [1032, 536] width 144 height 32
type input "******"
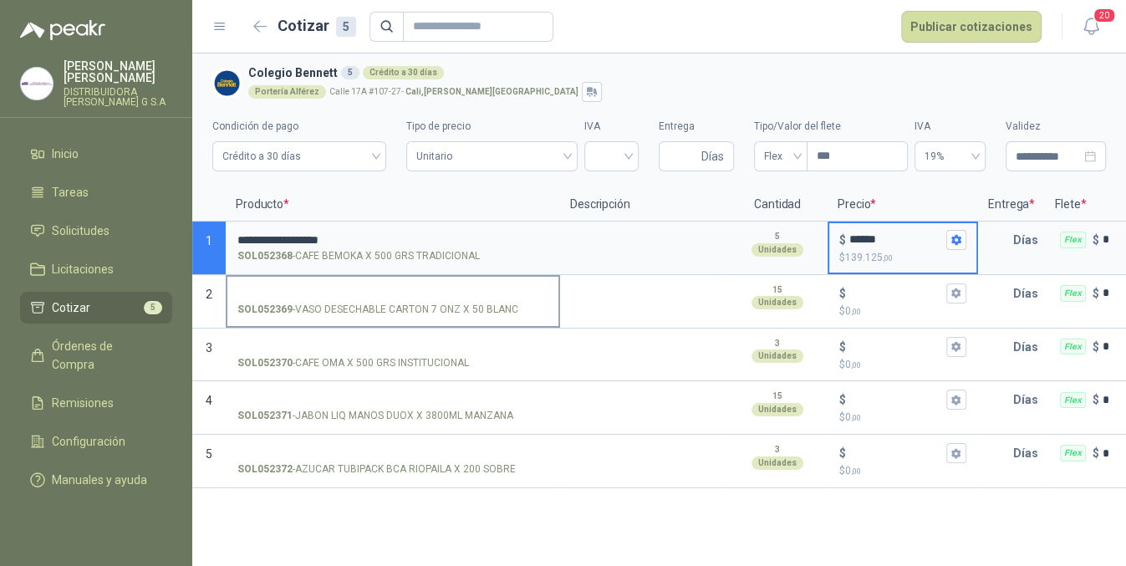
click at [431, 293] on input "SOL052369 - VASO DESECHABLE CARTON 7 ONZ X 50 BLANC" at bounding box center [392, 294] width 311 height 13
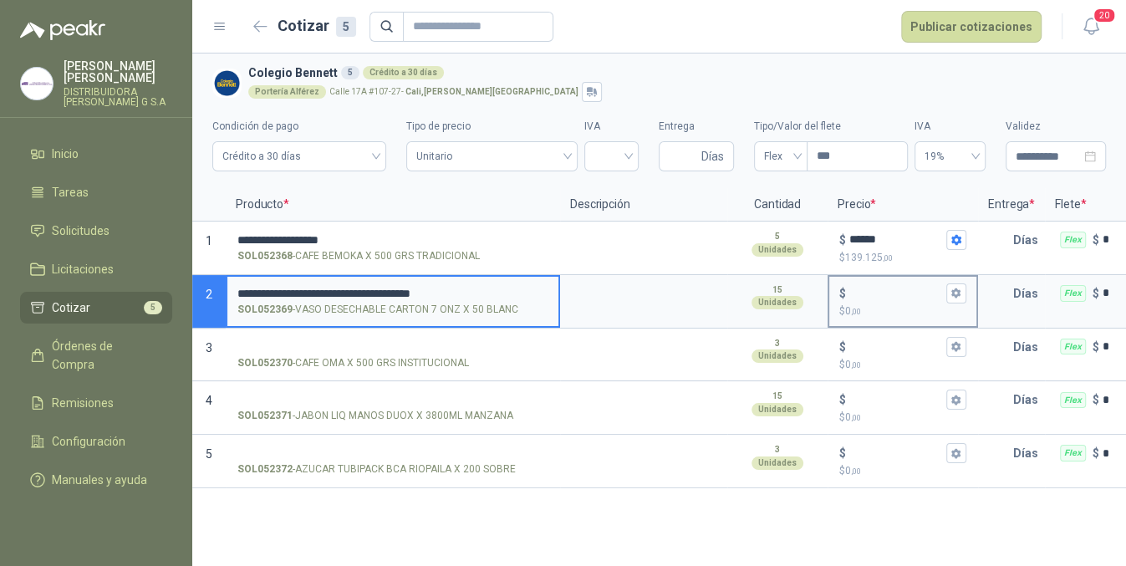
click at [872, 293] on input "$ $ 0 ,00" at bounding box center [897, 293] width 94 height 13
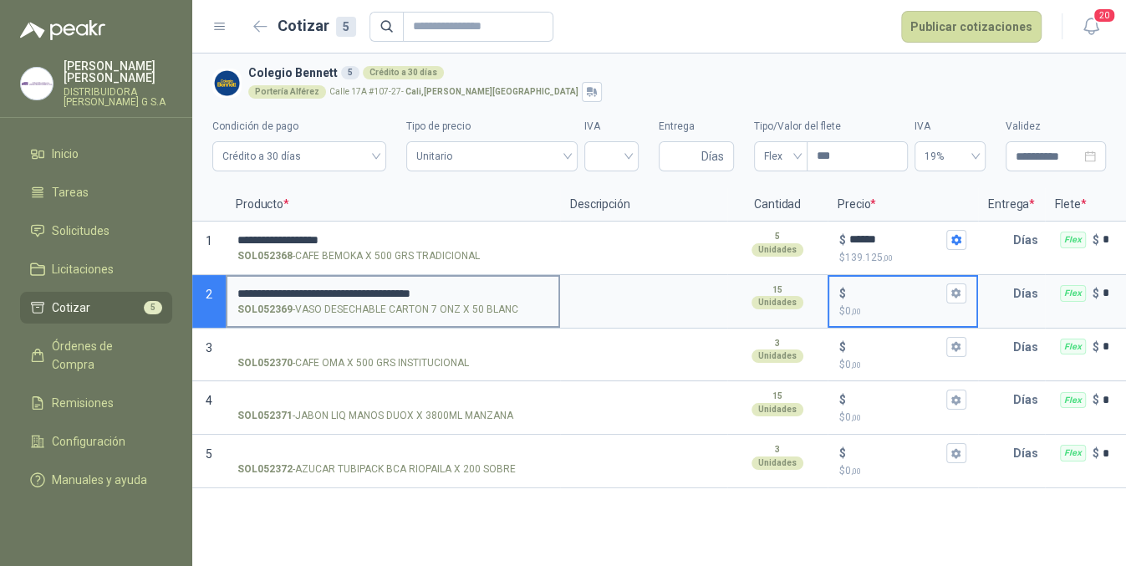
click at [417, 289] on input "**********" at bounding box center [392, 294] width 311 height 13
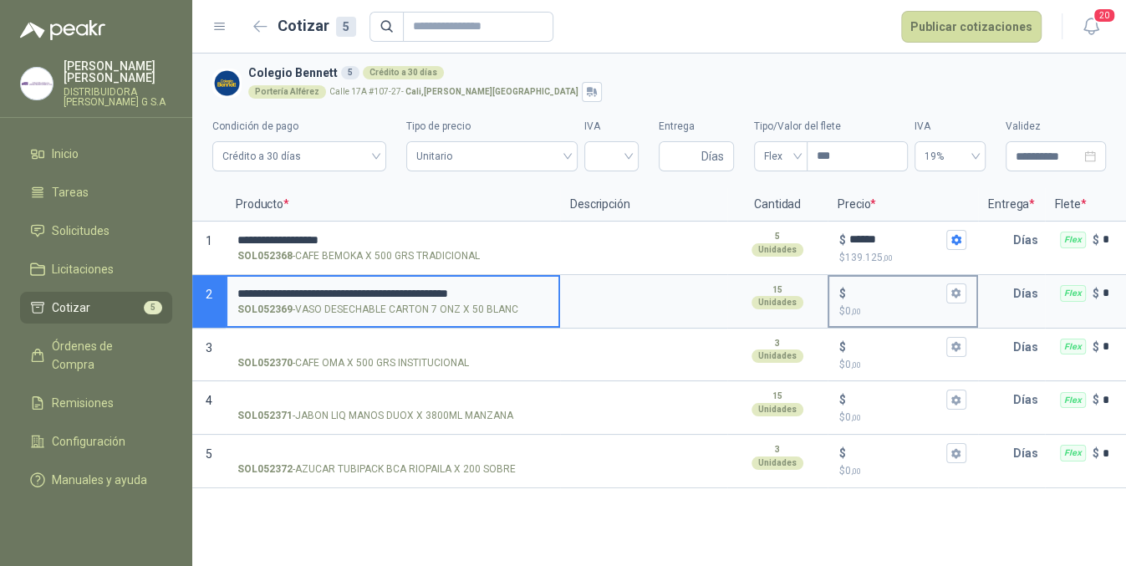
type input "**********"
click at [884, 287] on input "$ $ 0 ,00" at bounding box center [897, 293] width 94 height 13
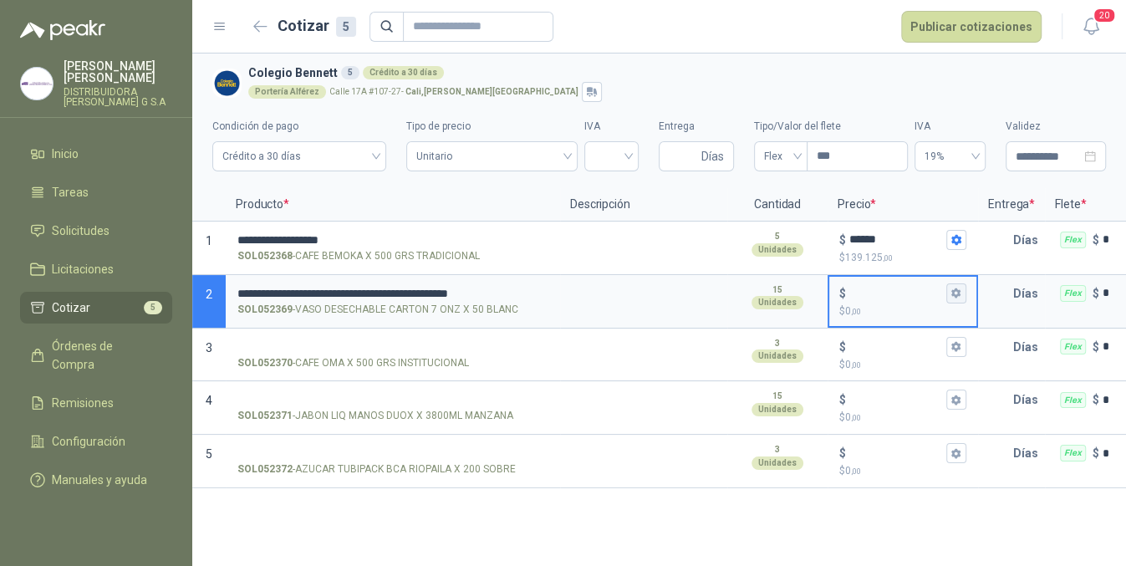
click at [958, 299] on button "$ $ 0 ,00" at bounding box center [957, 293] width 20 height 20
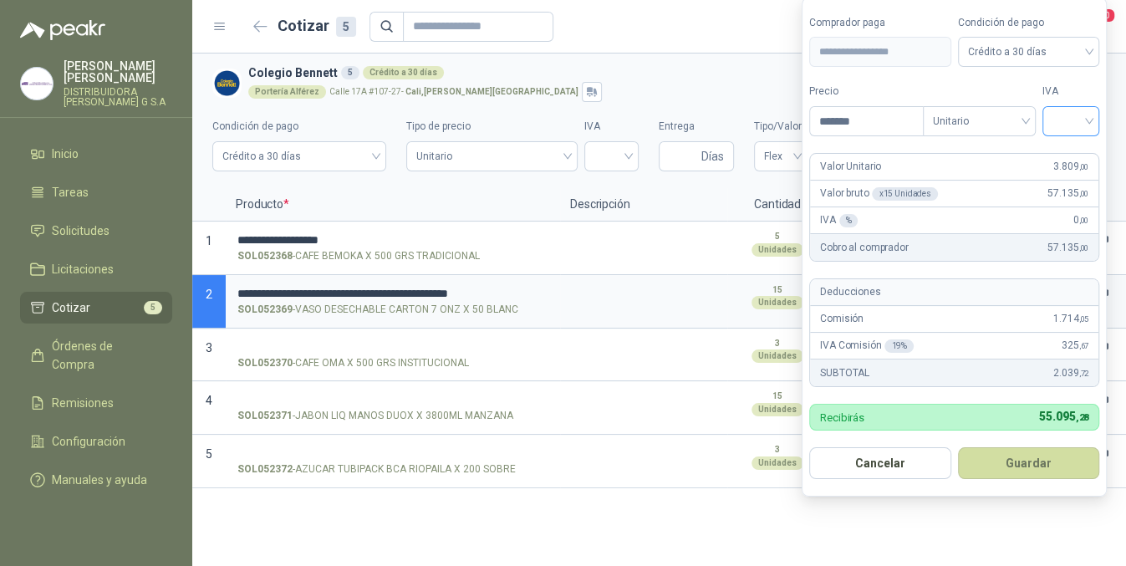
type input "*******"
click at [1086, 124] on input "search" at bounding box center [1071, 119] width 37 height 25
click at [1085, 160] on div "19%" at bounding box center [1075, 156] width 31 height 18
click at [1050, 467] on button "Guardar" at bounding box center [1032, 463] width 144 height 32
type input "*****"
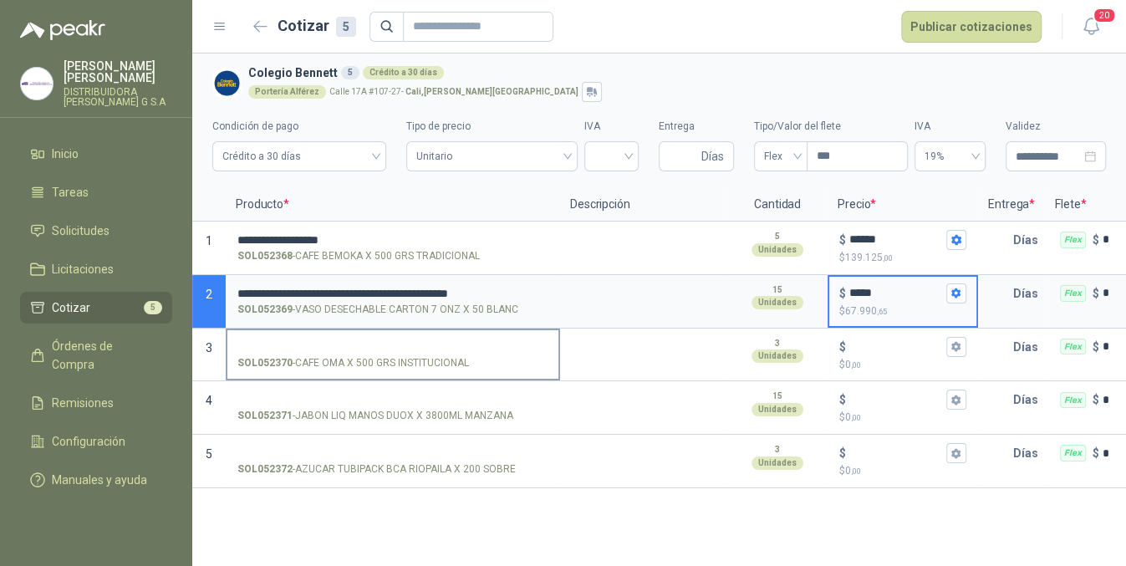
click at [493, 347] on input "SOL052370 - CAFE OMA X 500 GRS INSTITUCIONAL" at bounding box center [392, 347] width 311 height 13
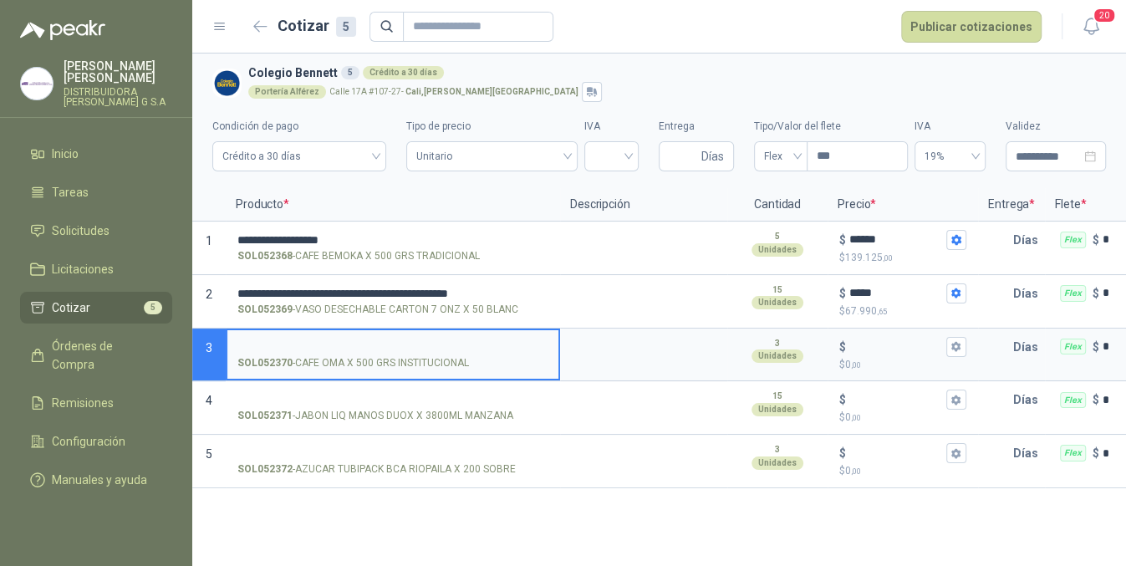
click at [409, 359] on p "SOL052370 - CAFE OMA X 500 GRS INSTITUCIONAL" at bounding box center [353, 363] width 232 height 16
click at [409, 354] on input "SOL052370 - CAFE OMA X 500 GRS INSTITUCIONAL" at bounding box center [392, 347] width 311 height 13
click at [432, 352] on label "SOL052370 - CAFE OMA X 500 GRS INSTITUCIONAL" at bounding box center [392, 354] width 331 height 48
click at [432, 352] on input "SOL052370 - CAFE OMA X 500 GRS INSTITUCIONAL" at bounding box center [392, 347] width 311 height 13
click at [464, 344] on input "SOL052370 - CAFE OMA X 500 GRS INSTITUCIONAL" at bounding box center [392, 347] width 311 height 13
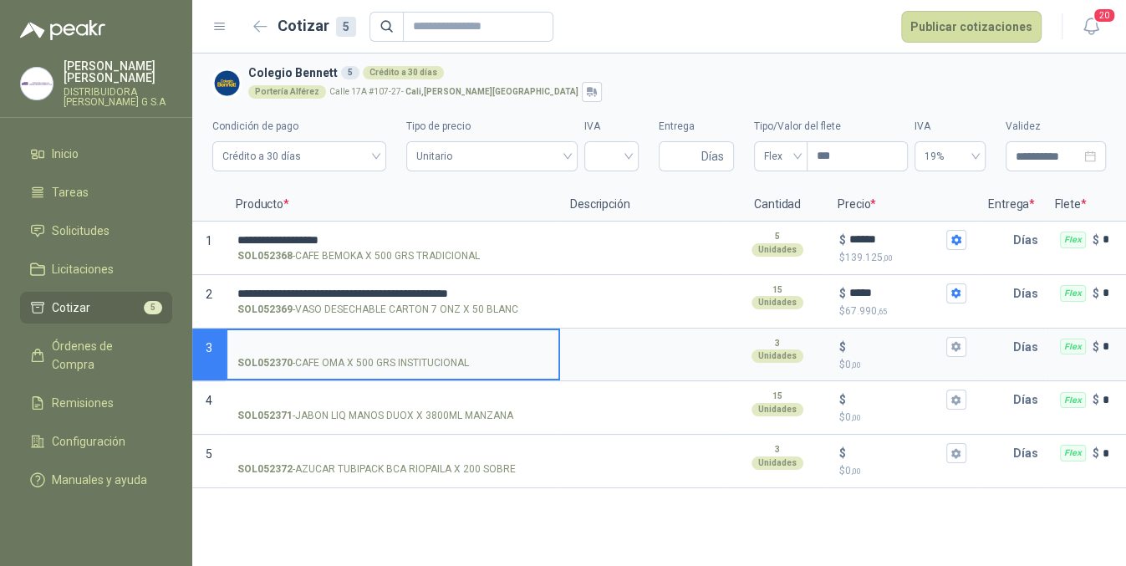
click at [465, 333] on label "SOL052370 - CAFE OMA X 500 GRS INSTITUCIONAL" at bounding box center [392, 354] width 331 height 48
click at [465, 341] on input "SOL052370 - CAFE OMA X 500 GRS INSTITUCIONAL" at bounding box center [392, 347] width 311 height 13
click at [465, 342] on input "SOL052370 - CAFE OMA X 500 GRS INSTITUCIONAL" at bounding box center [392, 347] width 311 height 13
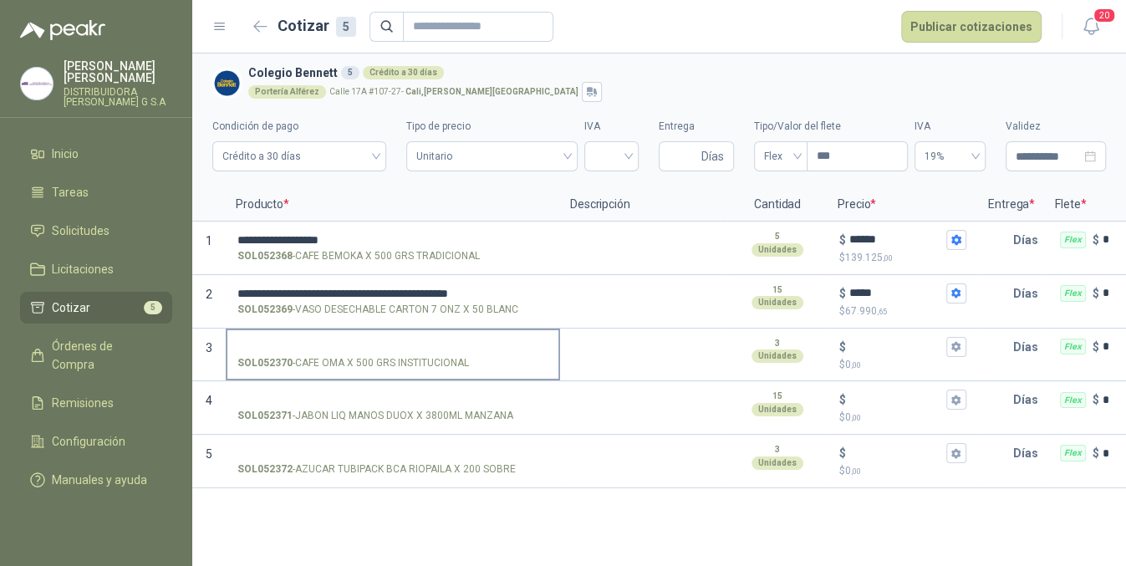
drag, startPoint x: 446, startPoint y: 404, endPoint x: 419, endPoint y: 337, distance: 72.1
drag, startPoint x: 419, startPoint y: 337, endPoint x: 409, endPoint y: 344, distance: 12.1
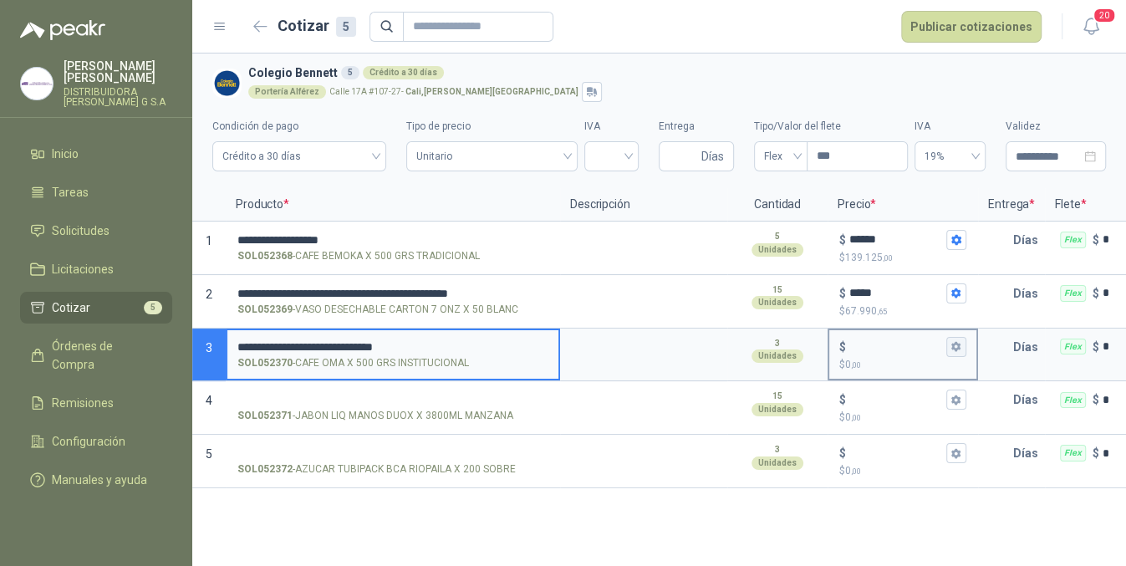
click at [960, 353] on button "$ $ 0 ,00" at bounding box center [957, 347] width 20 height 20
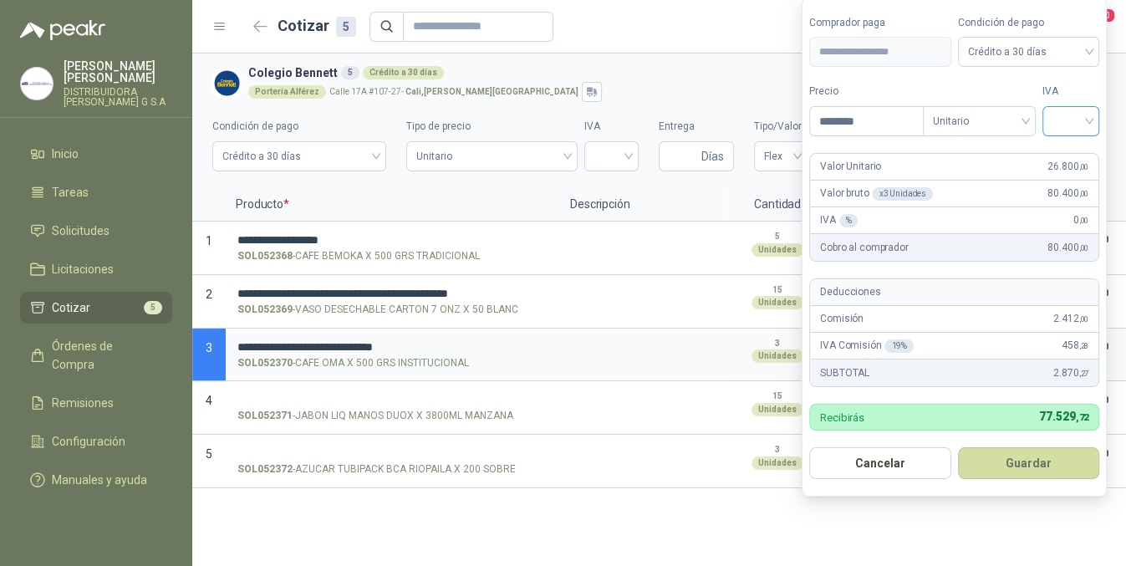
click at [1055, 121] on div at bounding box center [1071, 121] width 57 height 30
type input "********"
click at [1063, 149] on div "19%" at bounding box center [1075, 156] width 31 height 18
click at [1068, 133] on span "19%" at bounding box center [1075, 121] width 38 height 25
click at [1075, 174] on div "5%" at bounding box center [1075, 183] width 31 height 18
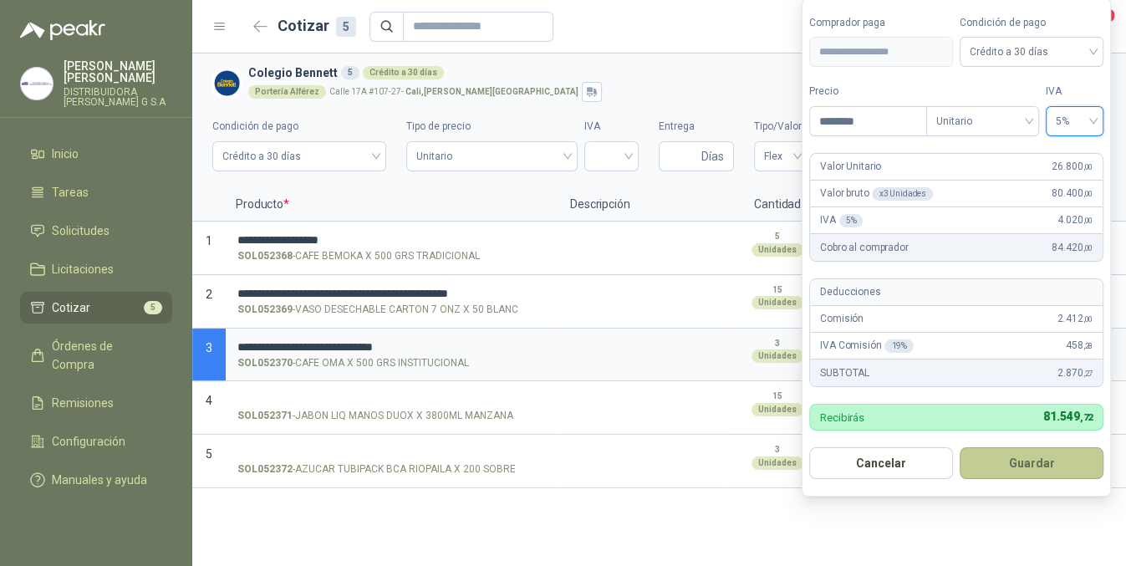
click at [1043, 457] on button "Guardar" at bounding box center [1032, 463] width 144 height 32
type input "******"
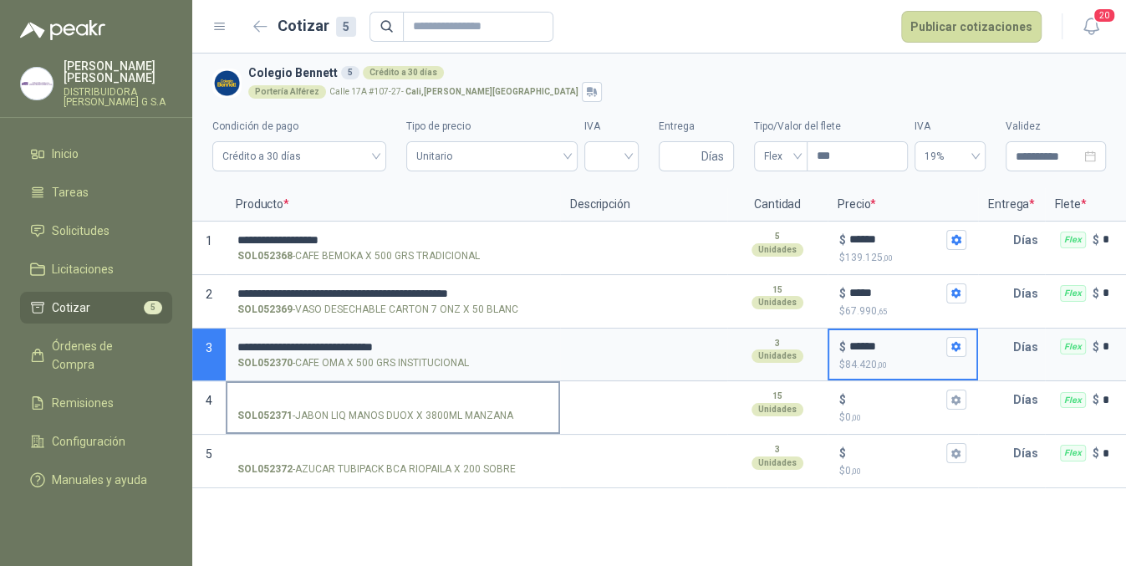
click at [465, 394] on input "SOL052371 - JABON LIQ MANOS DUOX X 3800ML MANZANA" at bounding box center [392, 400] width 311 height 13
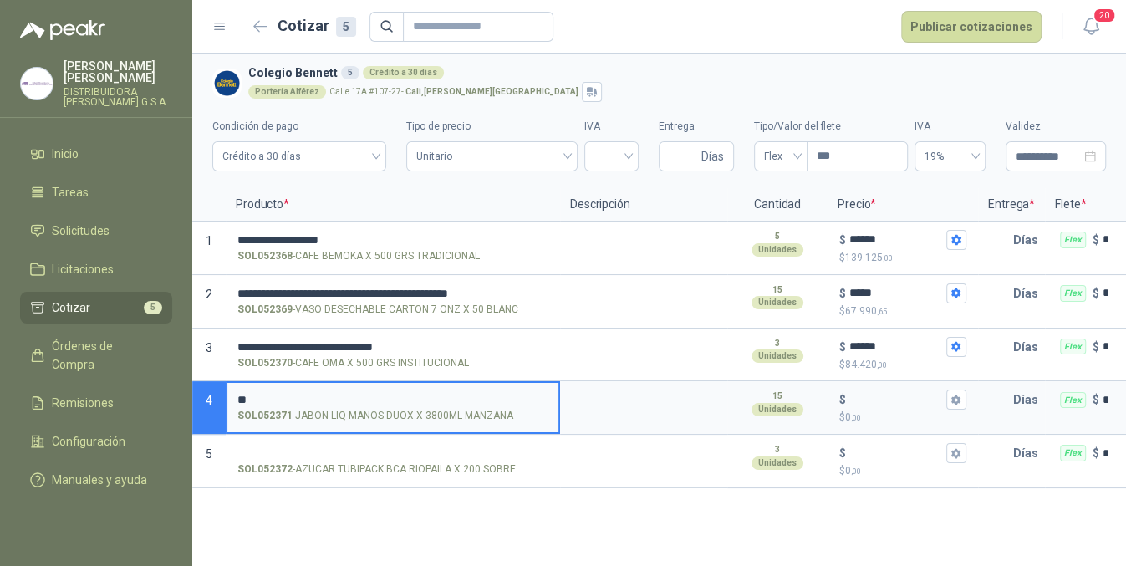
type input "*"
type input "**********"
click at [888, 404] on input "$ $ 0 ,00" at bounding box center [897, 400] width 94 height 13
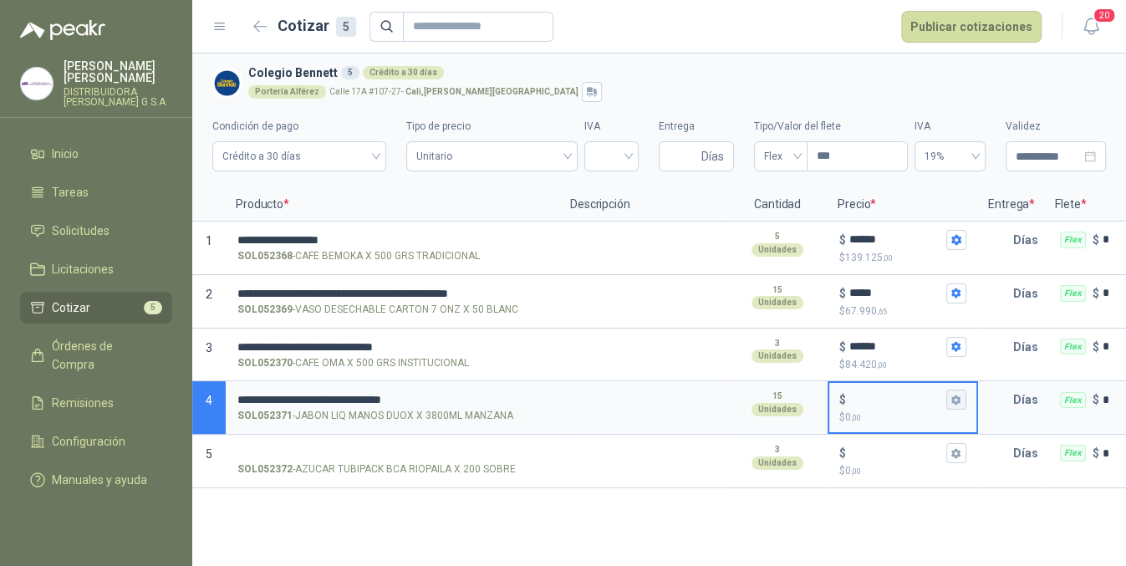
click at [957, 399] on icon "button" at bounding box center [956, 400] width 11 height 11
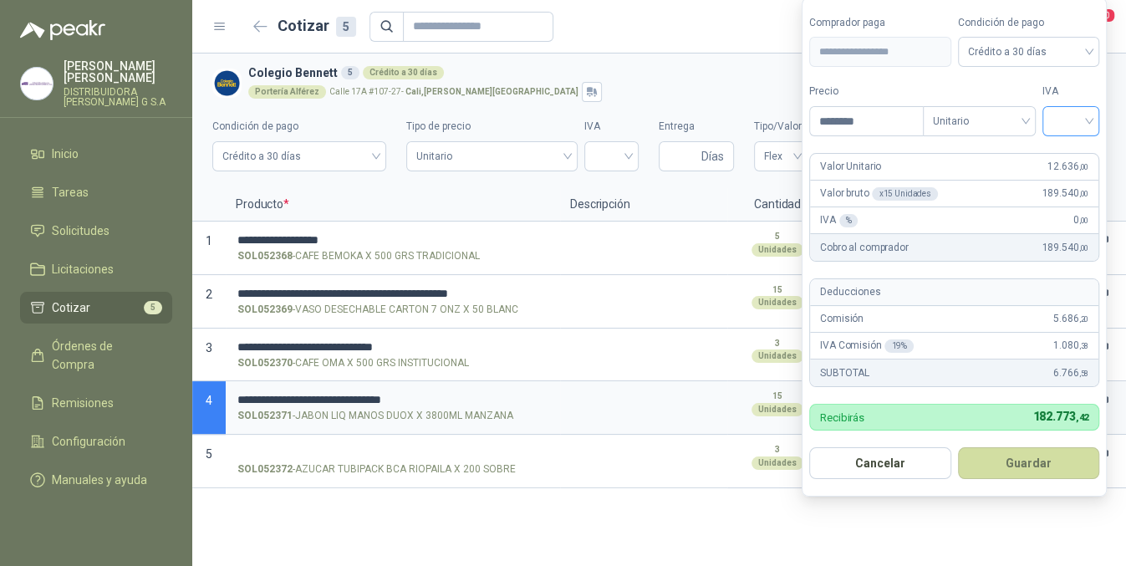
type input "********"
click at [1074, 115] on input "search" at bounding box center [1071, 119] width 37 height 25
click at [1082, 156] on div "19%" at bounding box center [1075, 156] width 31 height 18
click at [1020, 460] on button "Guardar" at bounding box center [1032, 463] width 144 height 32
type input "******"
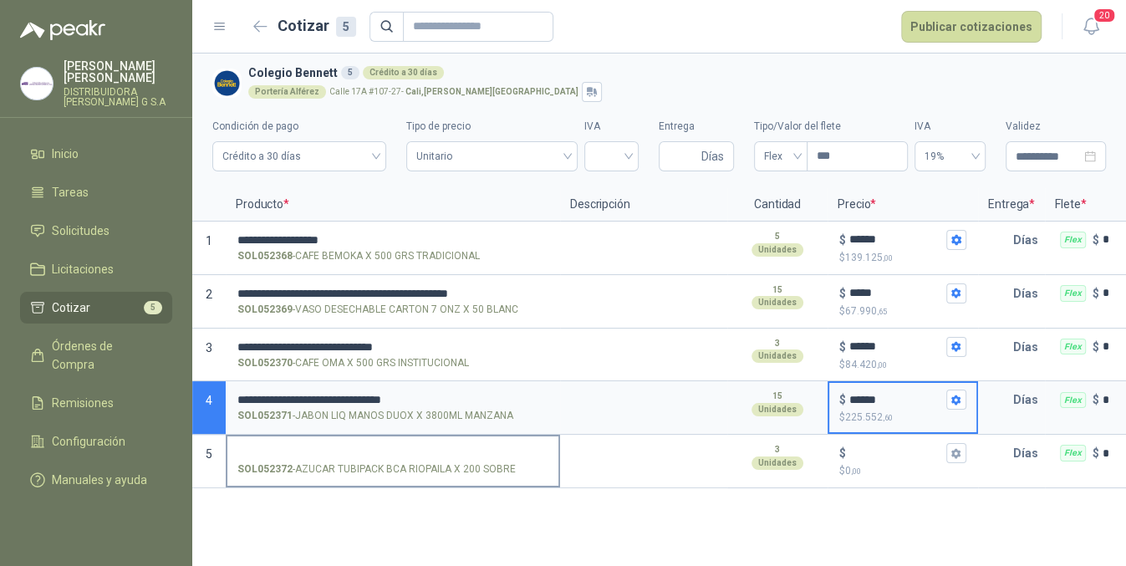
click at [403, 450] on input "SOL052372 - AZUCAR TUBIPACK BCA RIOPAILA X 200 SOBRE" at bounding box center [392, 453] width 311 height 13
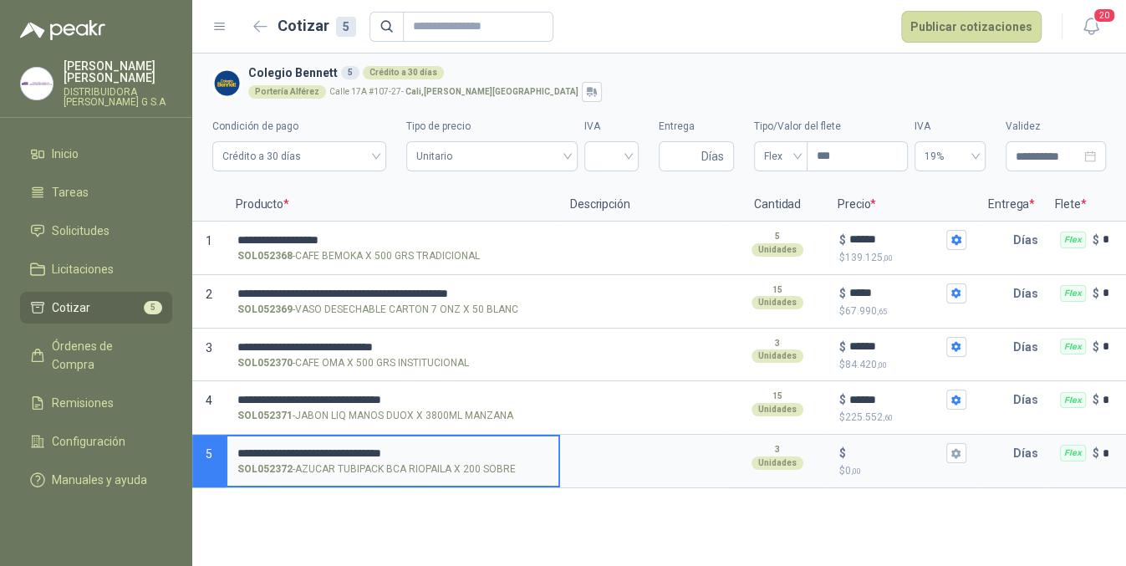
type input "**********"
click at [956, 462] on button "$ $ 0 ,00" at bounding box center [957, 453] width 20 height 20
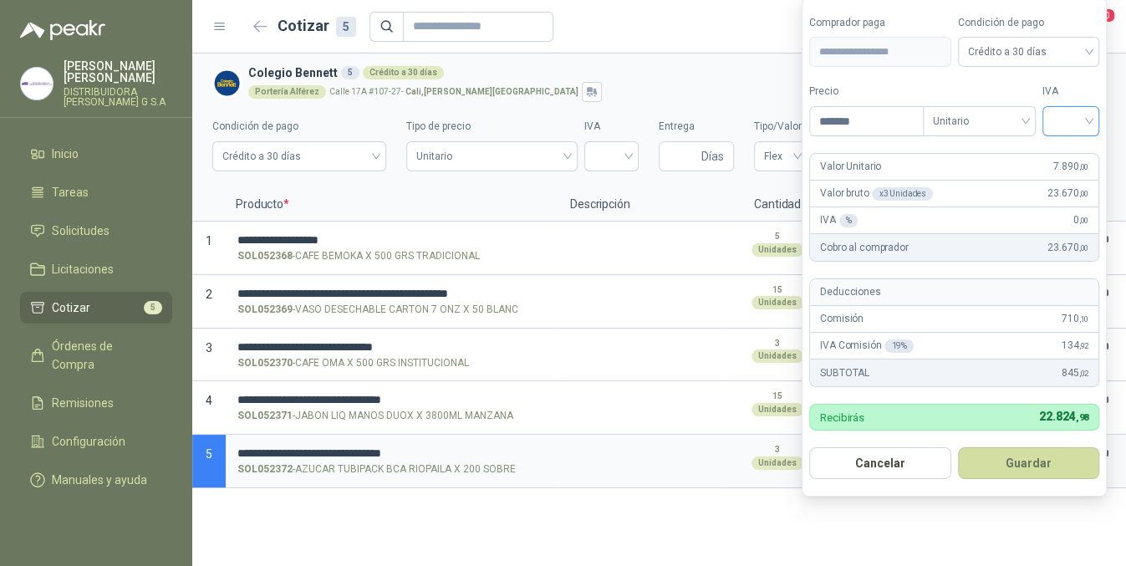
type input "*******"
click at [1077, 126] on input "search" at bounding box center [1071, 119] width 37 height 25
click at [1092, 161] on div "19%" at bounding box center [1075, 156] width 51 height 27
click at [1014, 460] on button "Guardar" at bounding box center [1032, 463] width 144 height 32
type input "*****"
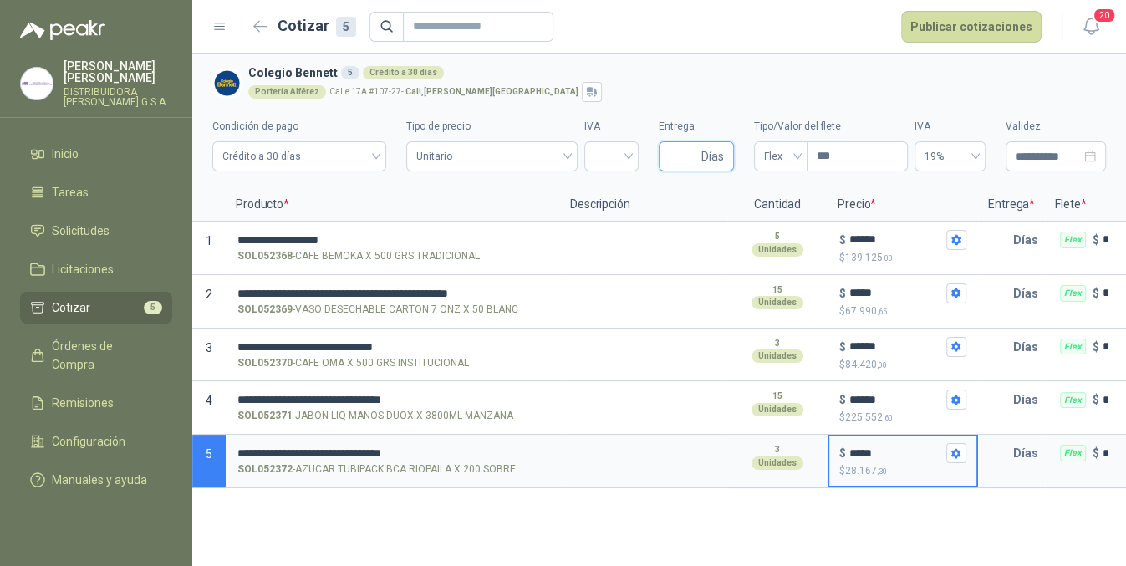
click at [676, 149] on input "Entrega" at bounding box center [683, 156] width 29 height 28
type input "*"
click at [787, 147] on span "Flex" at bounding box center [780, 156] width 33 height 25
click at [783, 221] on div "Incluido" at bounding box center [780, 218] width 27 height 18
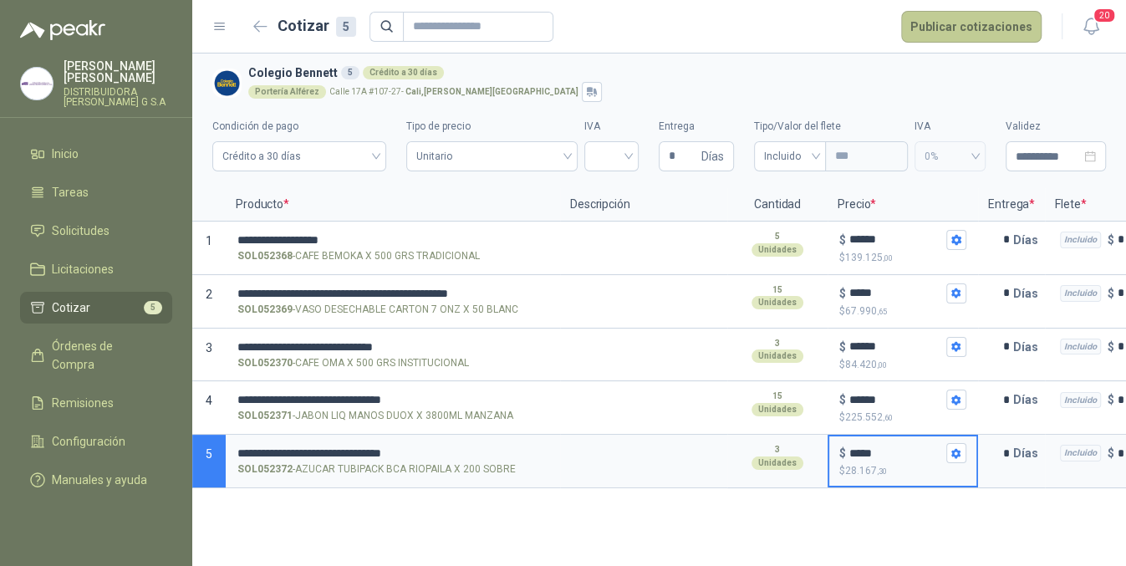
click at [951, 13] on button "Publicar cotizaciones" at bounding box center [971, 27] width 140 height 32
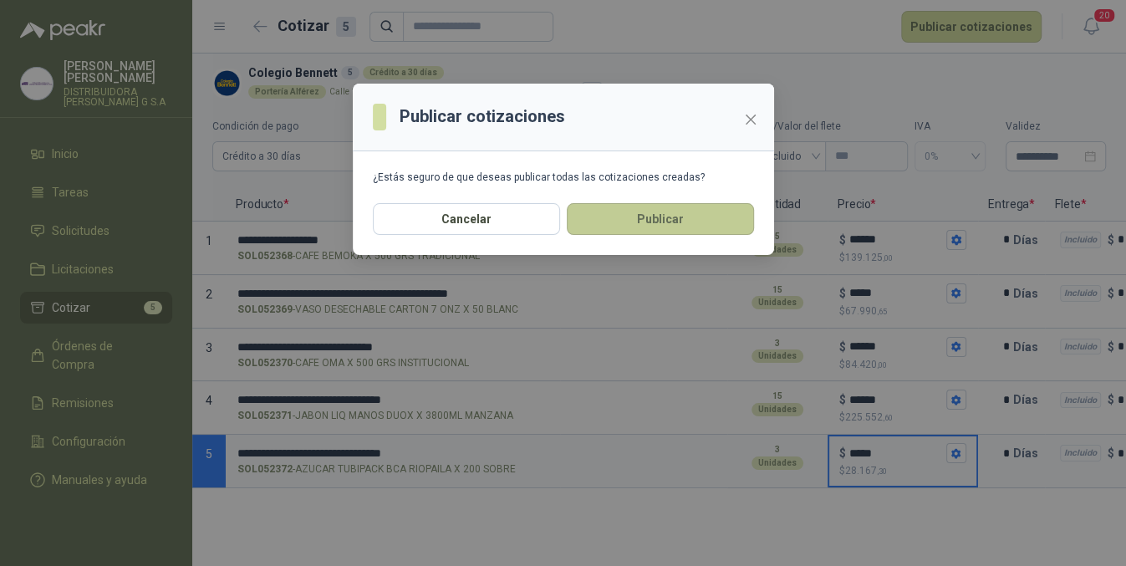
click at [667, 215] on button "Publicar" at bounding box center [660, 219] width 187 height 32
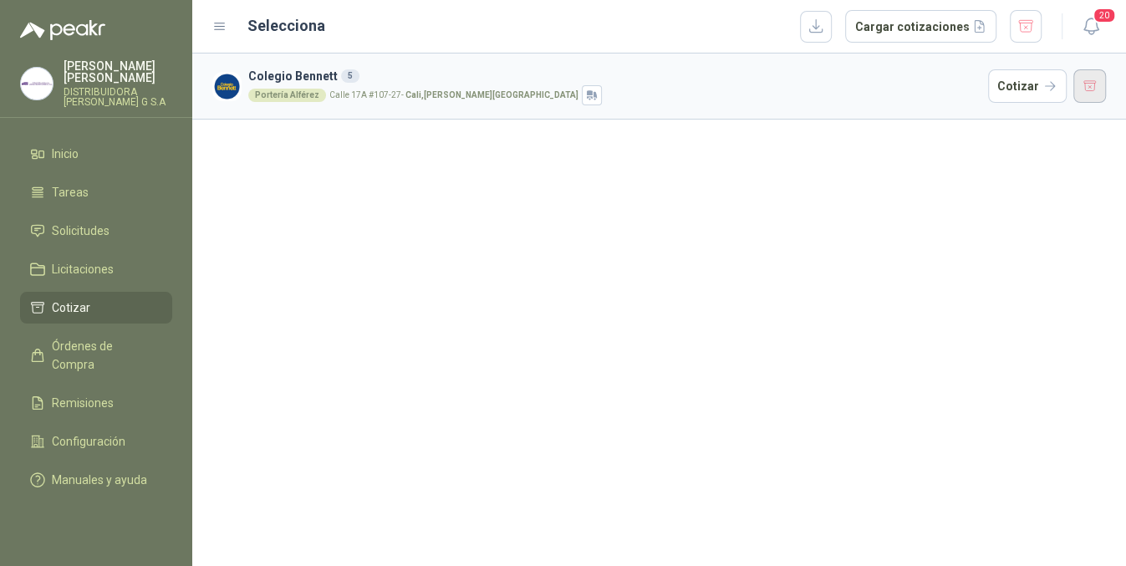
click at [1099, 85] on button "button" at bounding box center [1090, 85] width 33 height 33
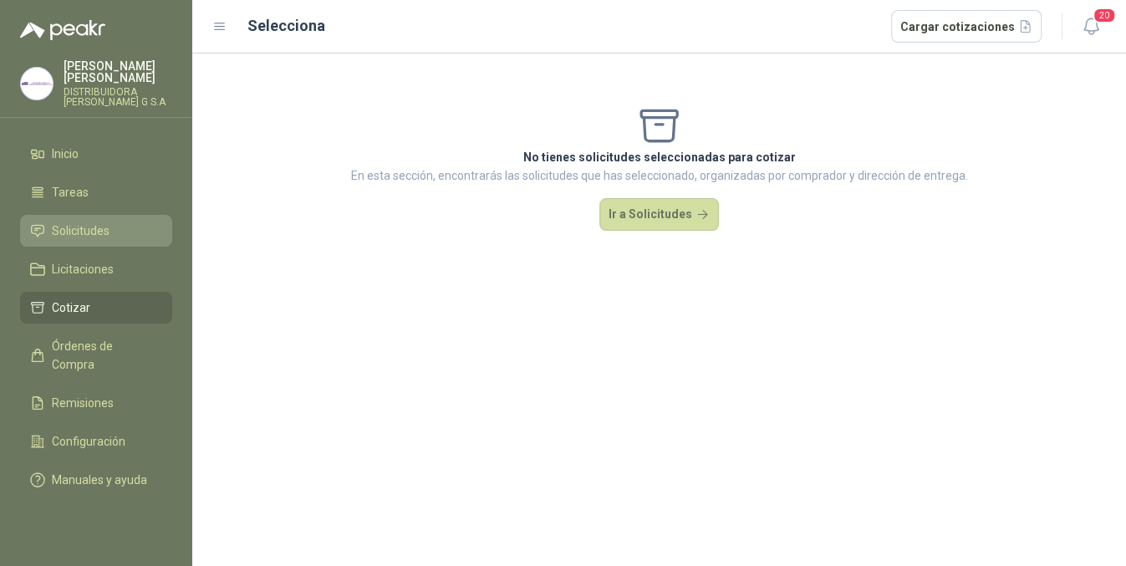
click at [100, 222] on span "Solicitudes" at bounding box center [81, 231] width 58 height 18
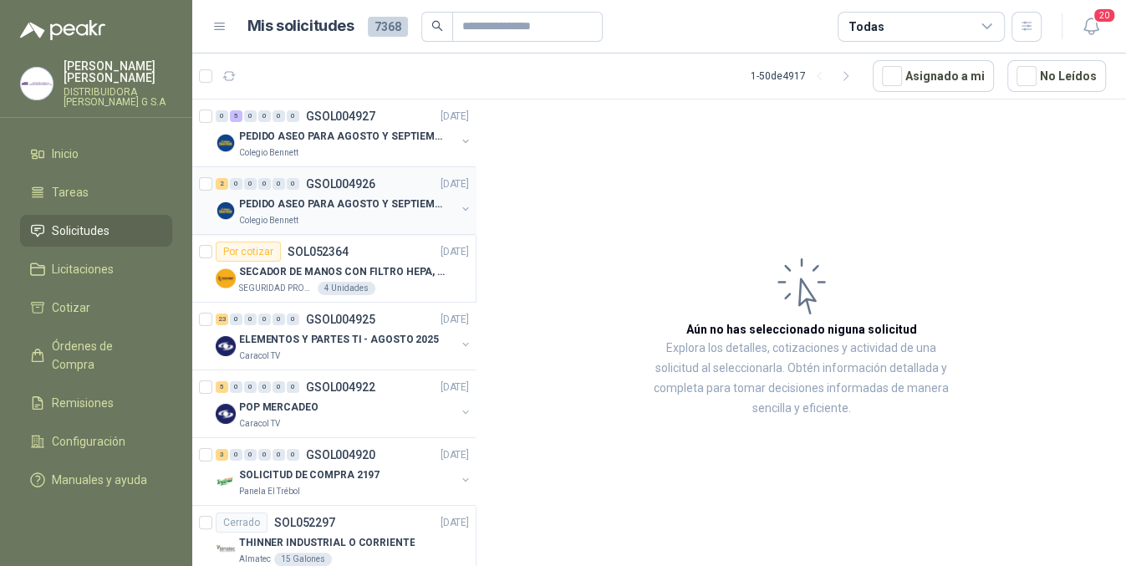
click at [417, 207] on p "PEDIDO ASEO PARA AGOSTO Y SEPTIEMBRE" at bounding box center [343, 205] width 208 height 16
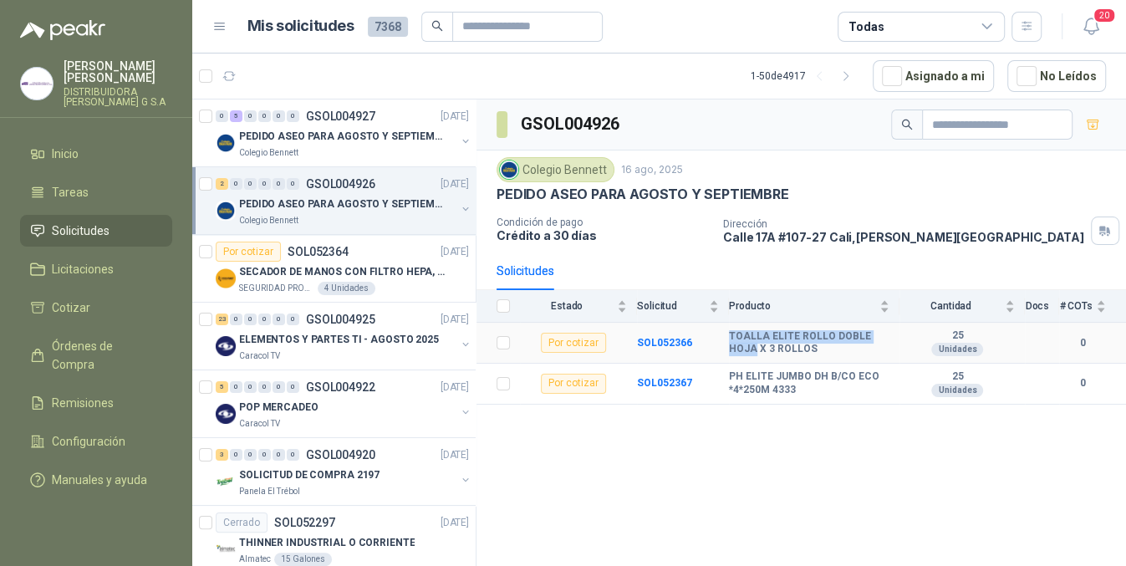
drag, startPoint x: 728, startPoint y: 336, endPoint x: 893, endPoint y: 329, distance: 165.7
click at [893, 329] on tr "Por cotizar SOL052366 TOALLA ELITE ROLLO DOBLE HOJA X 3 ROLLOS 25 Unidades 0" at bounding box center [802, 343] width 650 height 41
click at [512, 303] on th at bounding box center [498, 306] width 43 height 33
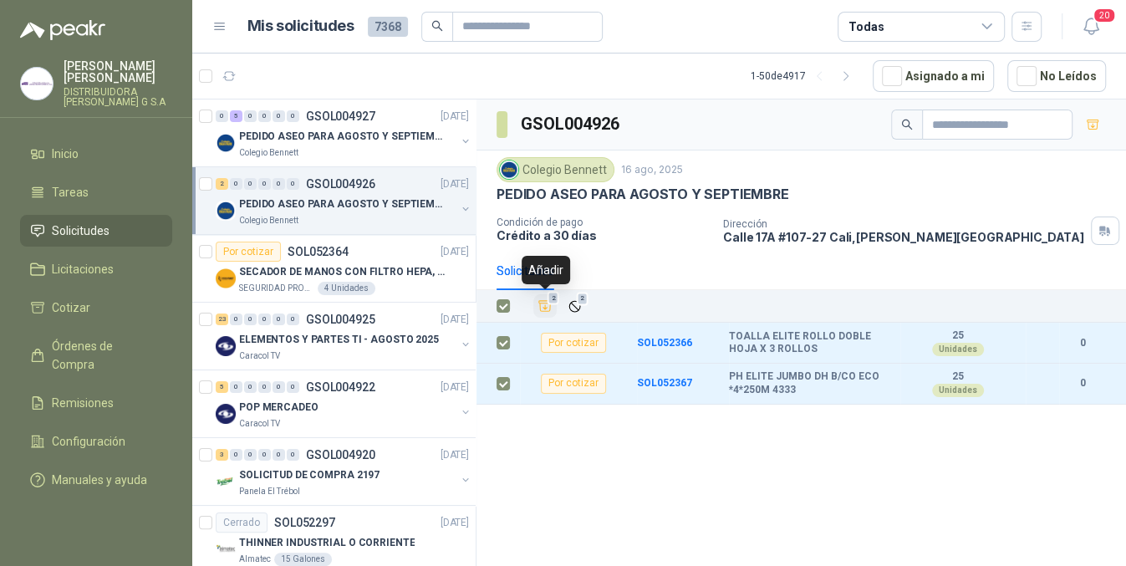
click at [543, 308] on icon "Añadir" at bounding box center [545, 306] width 15 height 15
click at [538, 300] on icon "Añadir" at bounding box center [545, 307] width 15 height 16
click at [538, 303] on icon "Añadir" at bounding box center [545, 306] width 15 height 15
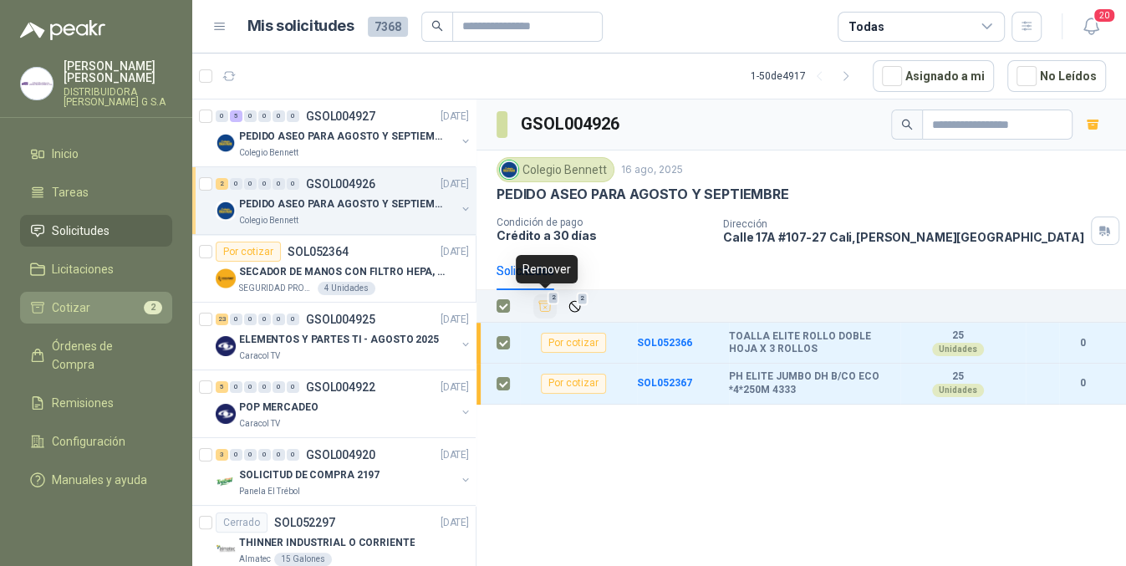
click at [137, 305] on link "Cotizar 2" at bounding box center [96, 308] width 152 height 32
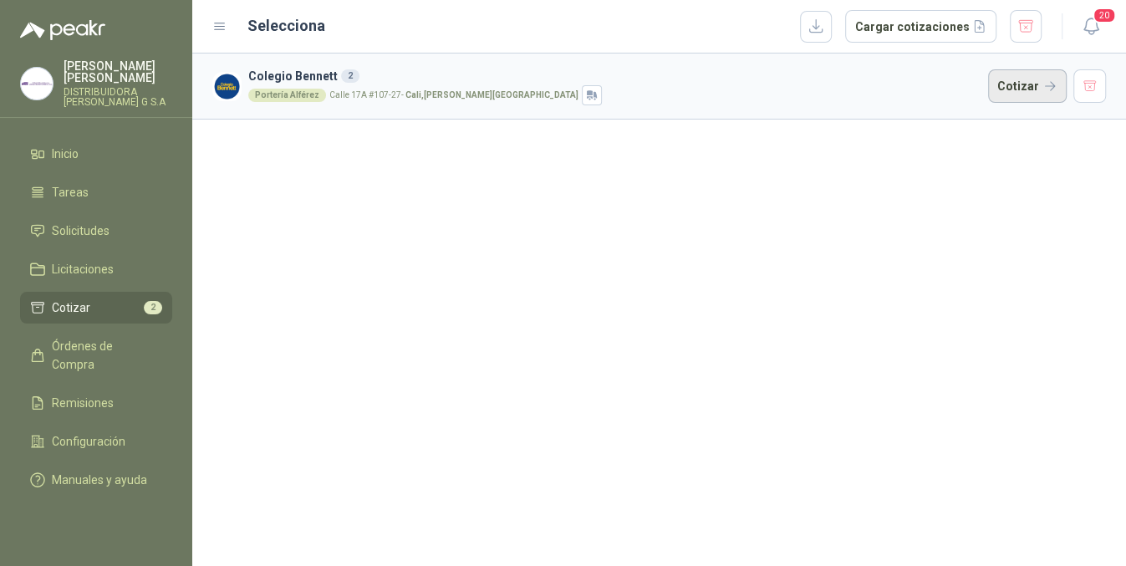
click at [1039, 91] on button "Cotizar" at bounding box center [1027, 85] width 79 height 33
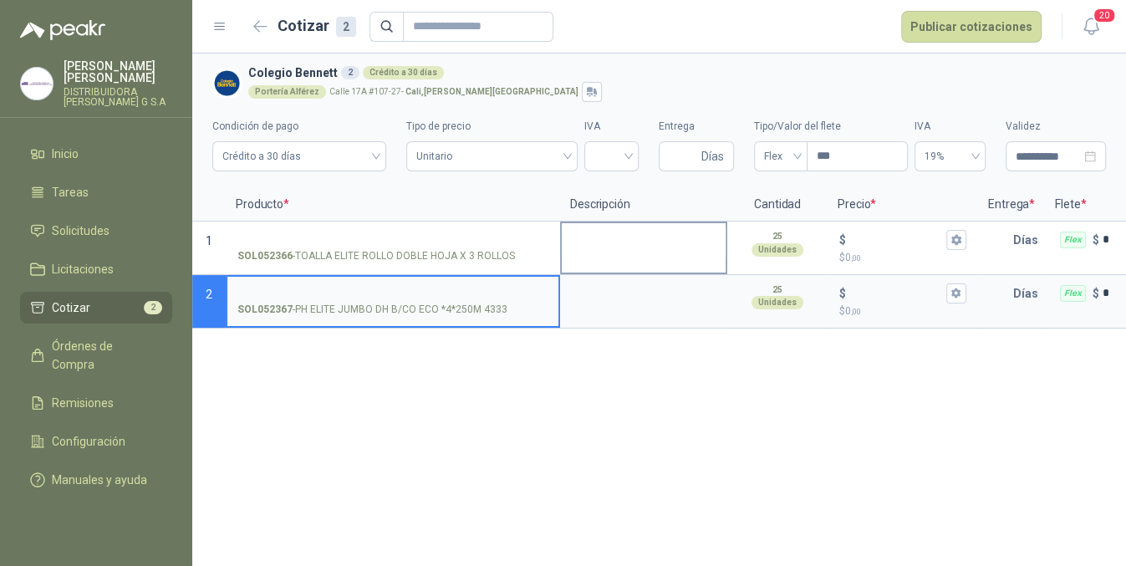
click at [578, 254] on textarea at bounding box center [644, 242] width 164 height 38
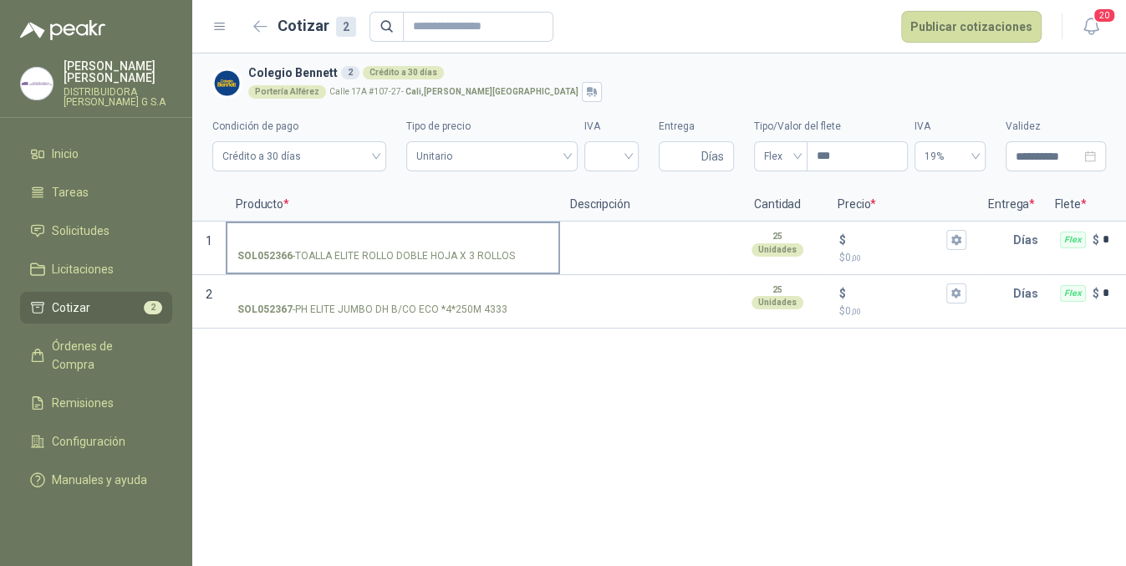
click at [537, 248] on div "SOL052366 - TOALLA ELITE ROLLO DOBLE HOJA X 3 ROLLOS" at bounding box center [392, 256] width 311 height 16
click at [537, 247] on input "SOL052366 - TOALLA ELITE ROLLO DOBLE HOJA X 3 ROLLOS" at bounding box center [392, 240] width 311 height 13
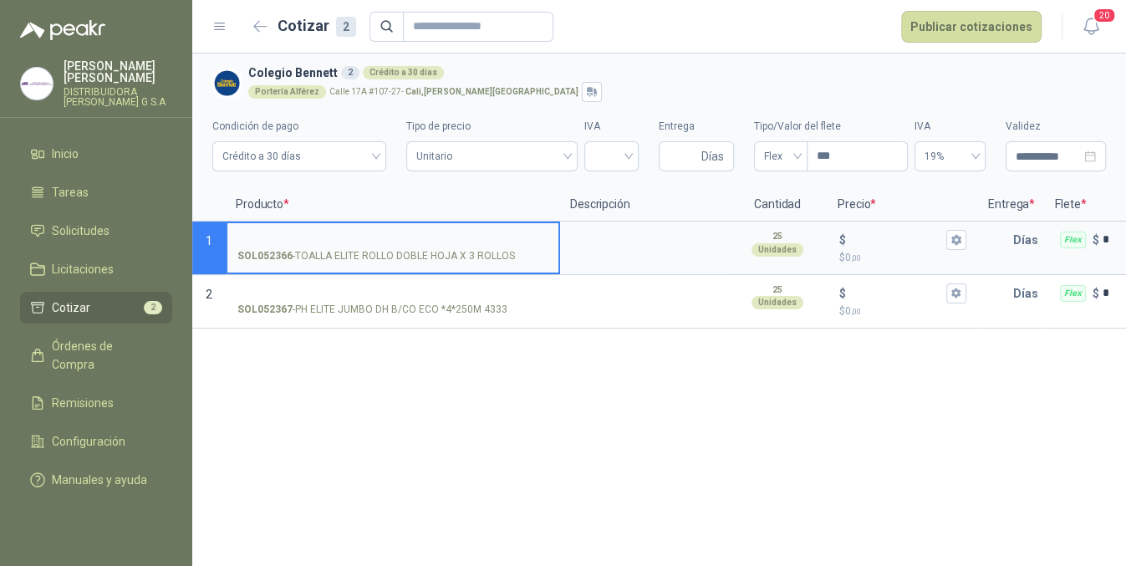
click at [520, 248] on div "SOL052366 - TOALLA ELITE ROLLO DOBLE HOJA X 3 ROLLOS" at bounding box center [392, 256] width 311 height 16
click at [520, 247] on input "SOL052366 - TOALLA ELITE ROLLO DOBLE HOJA X 3 ROLLOS" at bounding box center [392, 240] width 311 height 13
click at [484, 234] on input "SOL052366 - TOALLA ELITE ROLLO DOBLE HOJA X 3 ROLLOS" at bounding box center [392, 240] width 311 height 13
click at [456, 248] on p "SOL052366 - TOALLA ELITE ROLLO DOBLE HOJA X 3 ROLLOS" at bounding box center [376, 256] width 278 height 16
click at [456, 247] on input "SOL052366 - TOALLA ELITE ROLLO DOBLE HOJA X 3 ROLLOS" at bounding box center [392, 240] width 311 height 13
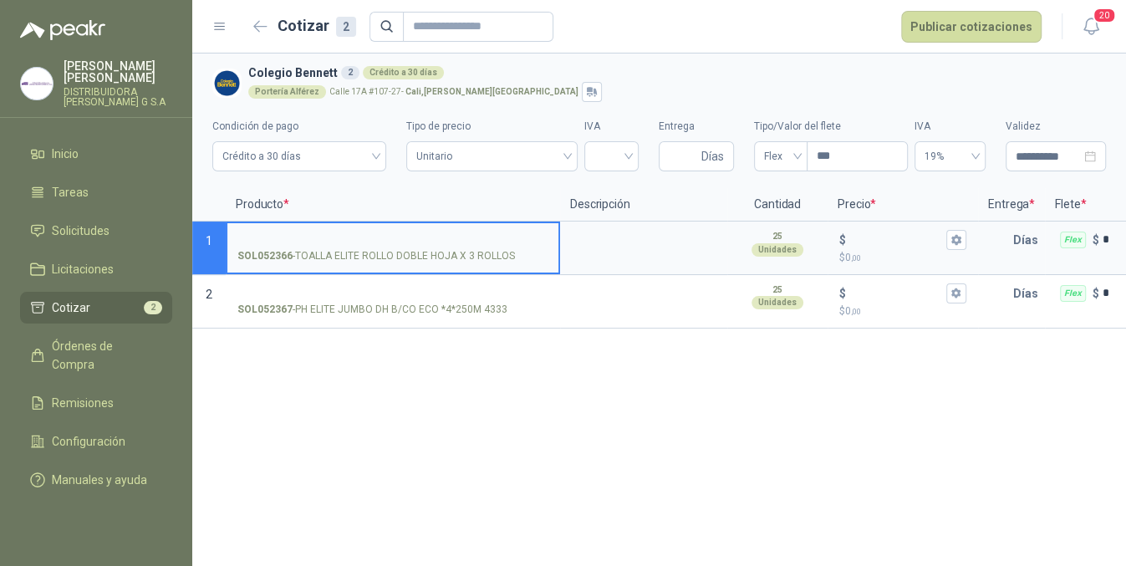
click at [485, 236] on input "SOL052366 - TOALLA ELITE ROLLO DOBLE HOJA X 3 ROLLOS" at bounding box center [392, 240] width 311 height 13
click at [115, 394] on li "Remisiones" at bounding box center [96, 403] width 132 height 18
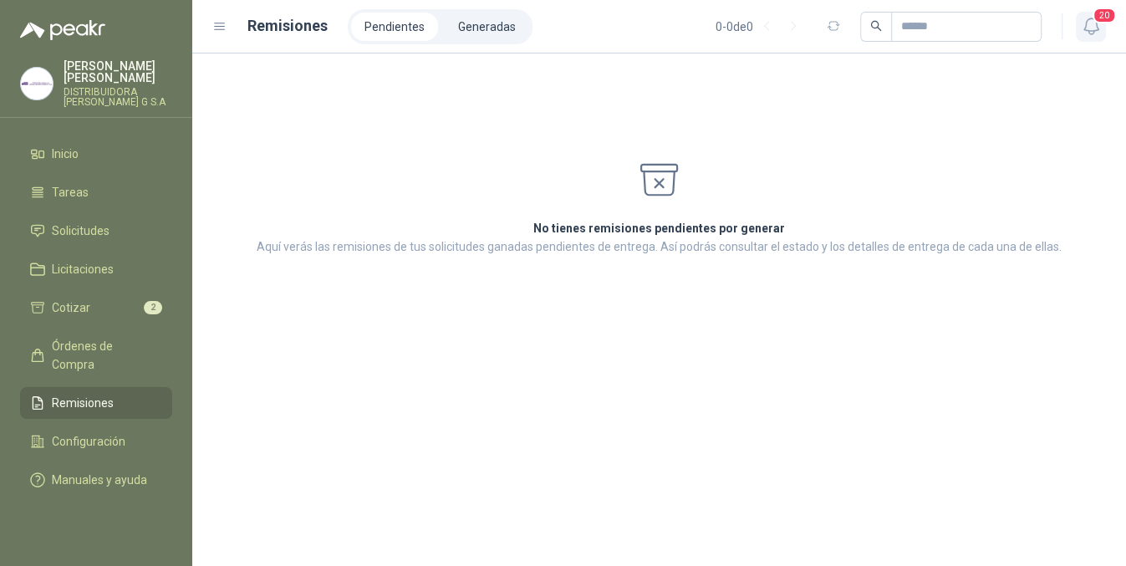
click at [1098, 31] on icon "button" at bounding box center [1091, 26] width 21 height 21
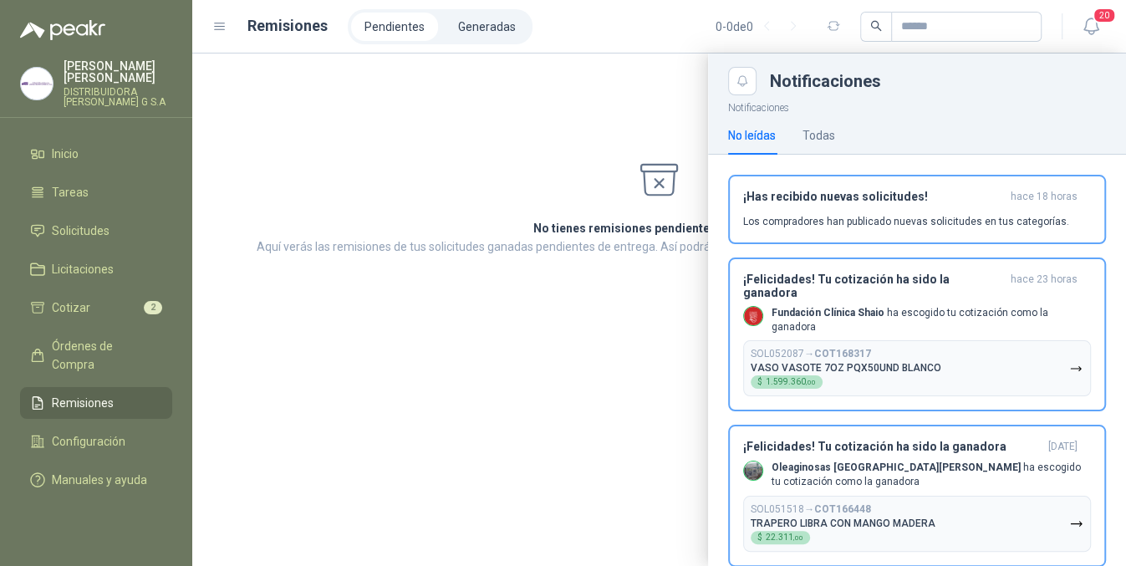
click at [237, 397] on div at bounding box center [659, 310] width 934 height 513
